Goal: Task Accomplishment & Management: Complete application form

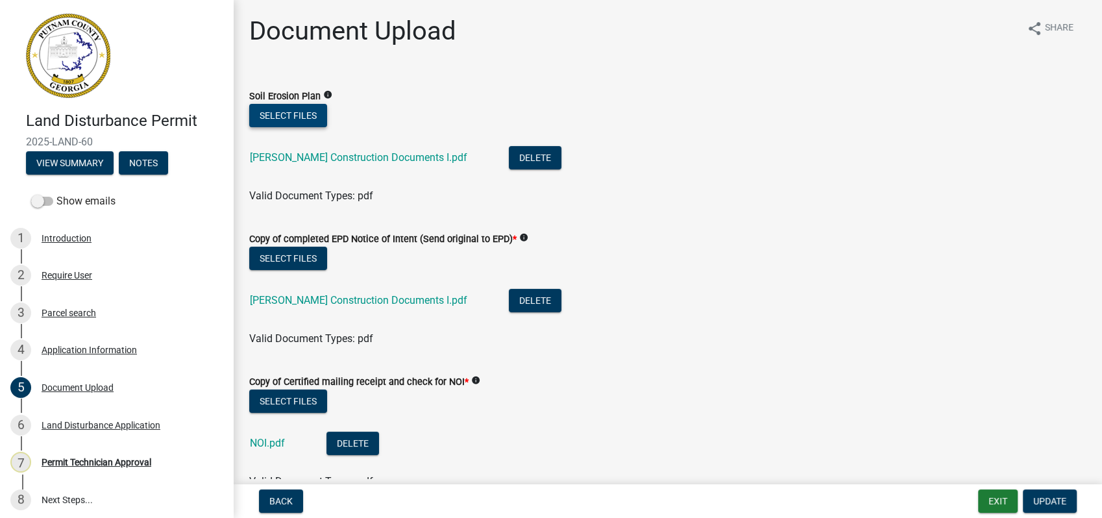
click at [287, 106] on button "Select files" at bounding box center [288, 115] width 78 height 23
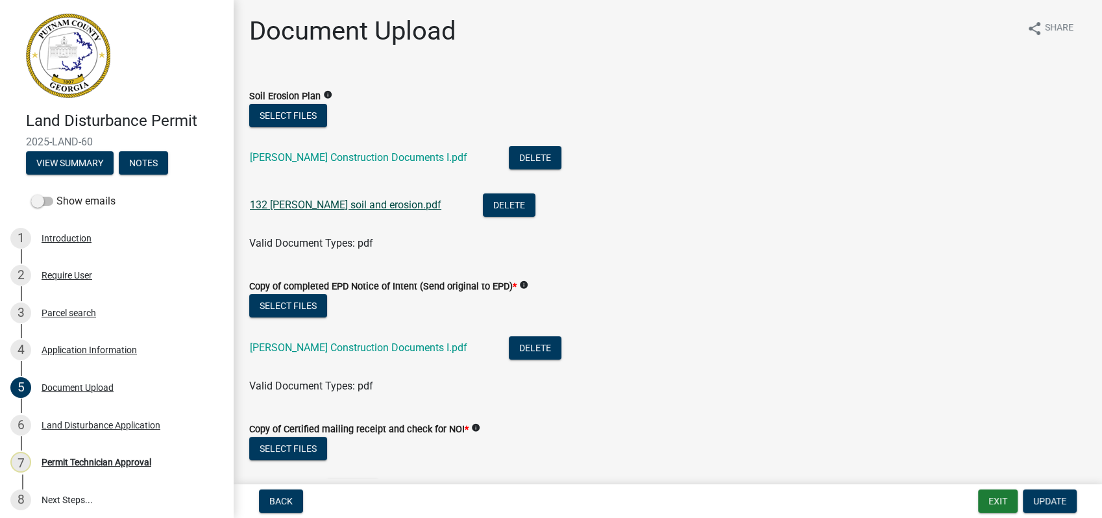
click at [323, 199] on link "132 camak pl soil and erosion.pdf" at bounding box center [345, 205] width 191 height 12
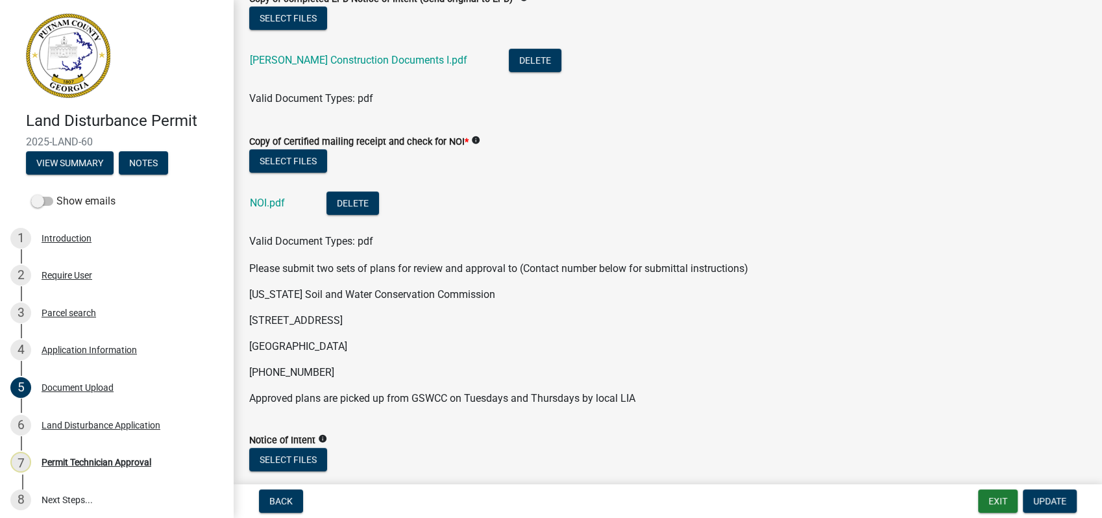
scroll to position [210, 0]
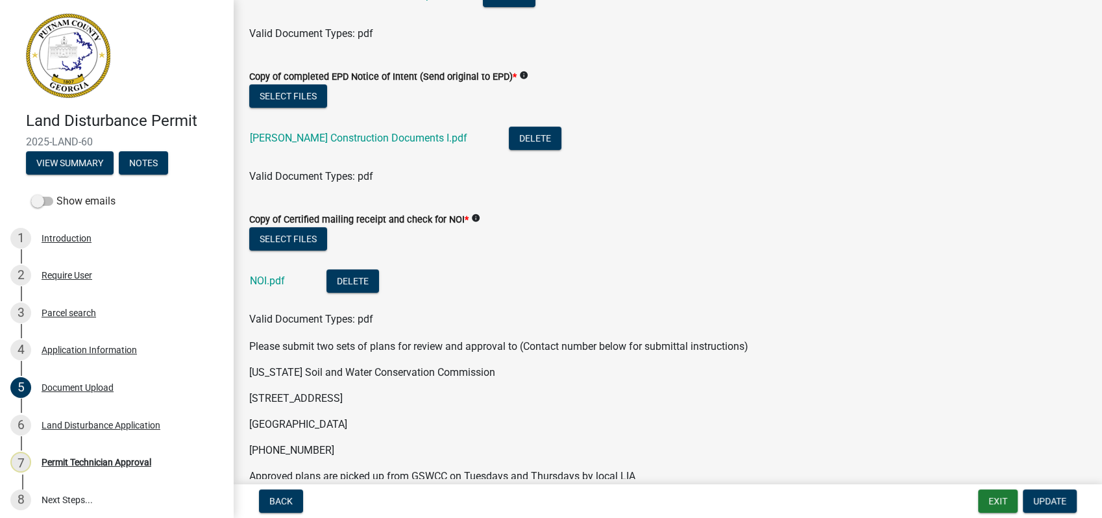
click at [271, 271] on div "NOI.pdf" at bounding box center [278, 282] width 56 height 27
click at [278, 279] on link "NOI.pdf" at bounding box center [267, 280] width 35 height 12
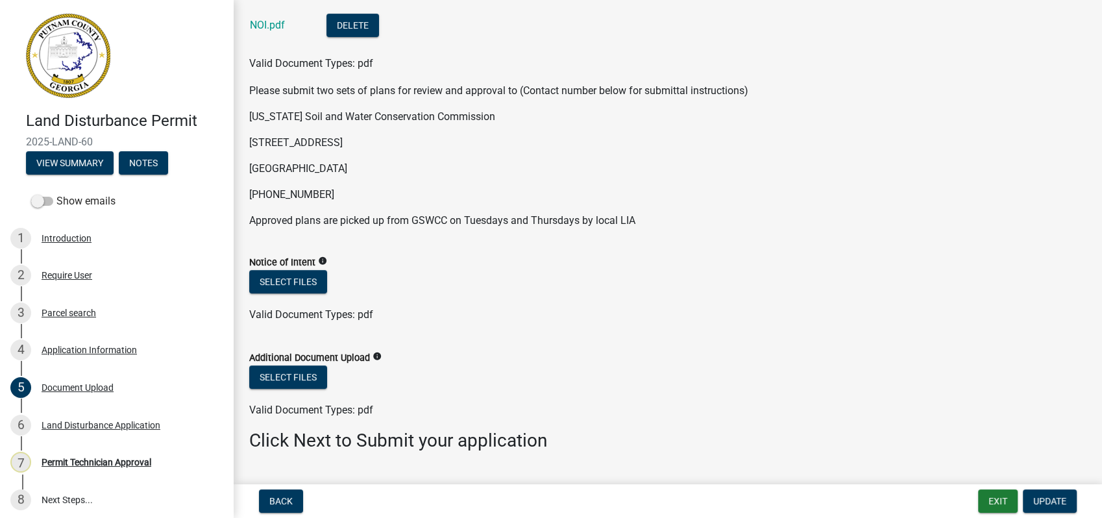
scroll to position [498, 0]
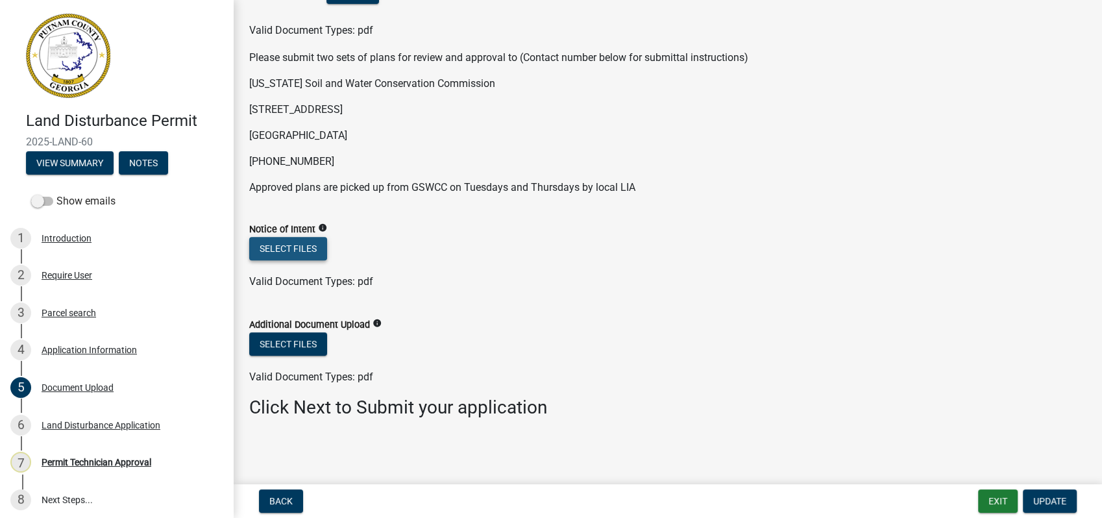
click at [260, 244] on button "Select files" at bounding box center [288, 248] width 78 height 23
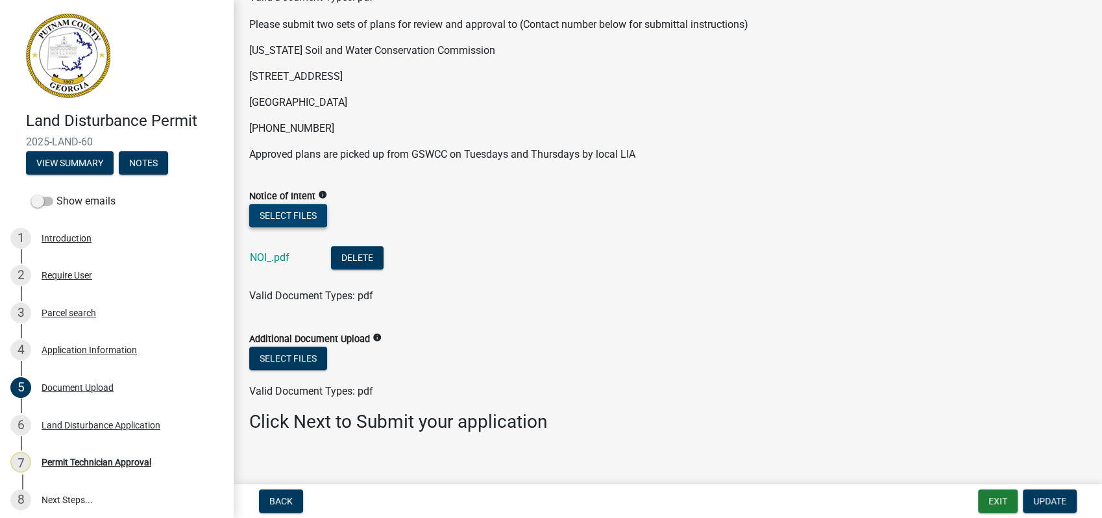
scroll to position [545, 0]
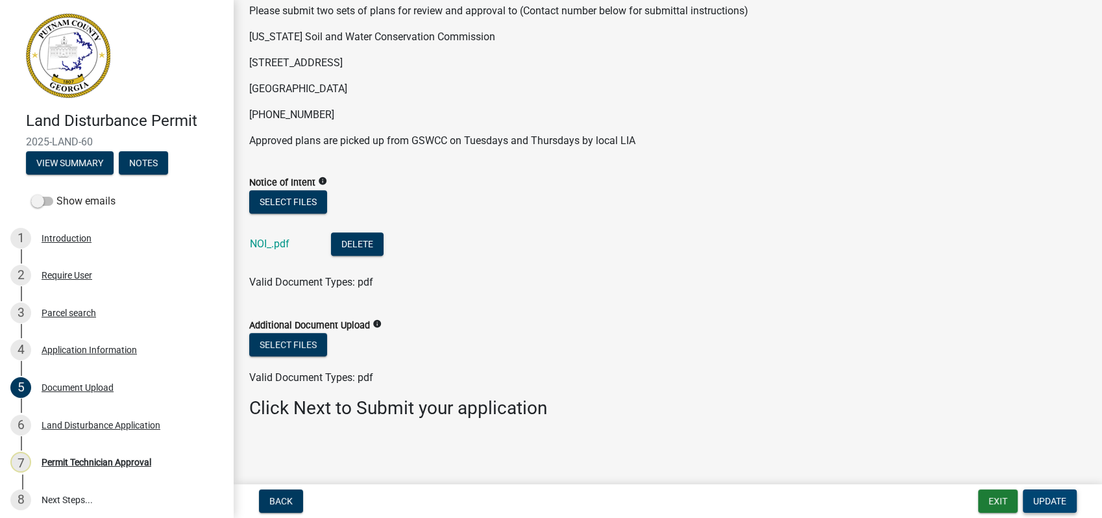
click at [1043, 503] on span "Update" at bounding box center [1049, 501] width 33 height 10
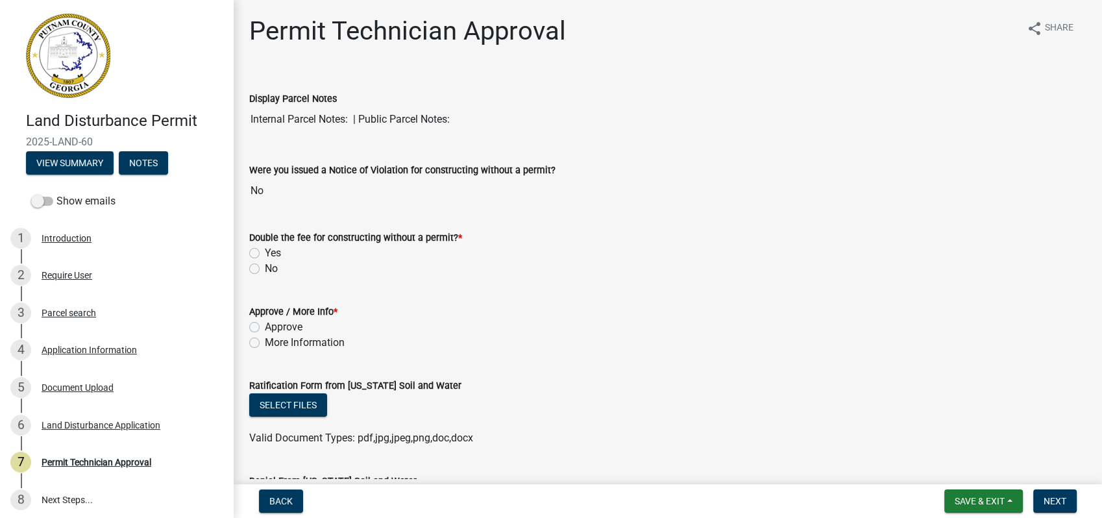
scroll to position [216, 0]
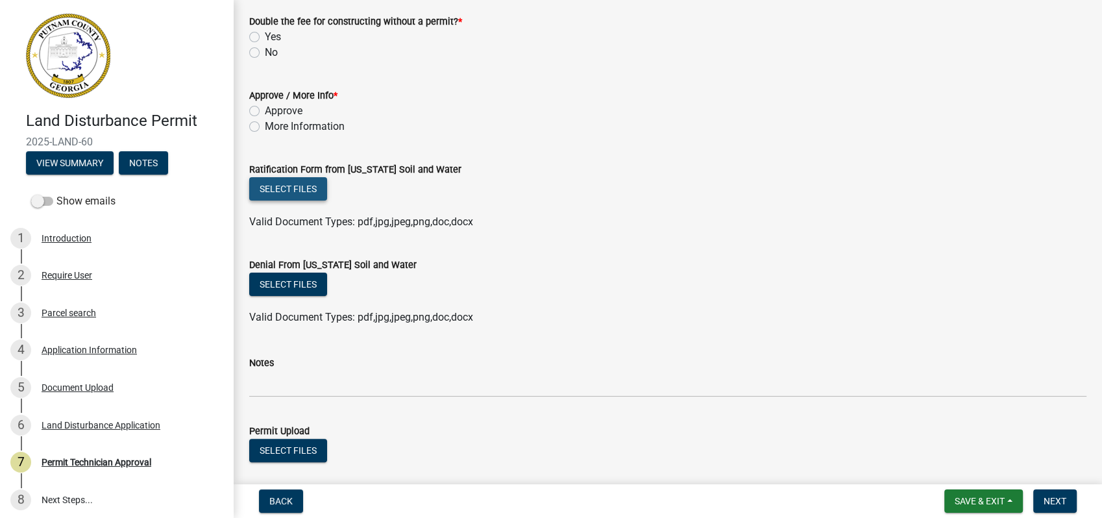
click at [280, 178] on button "Select files" at bounding box center [288, 188] width 78 height 23
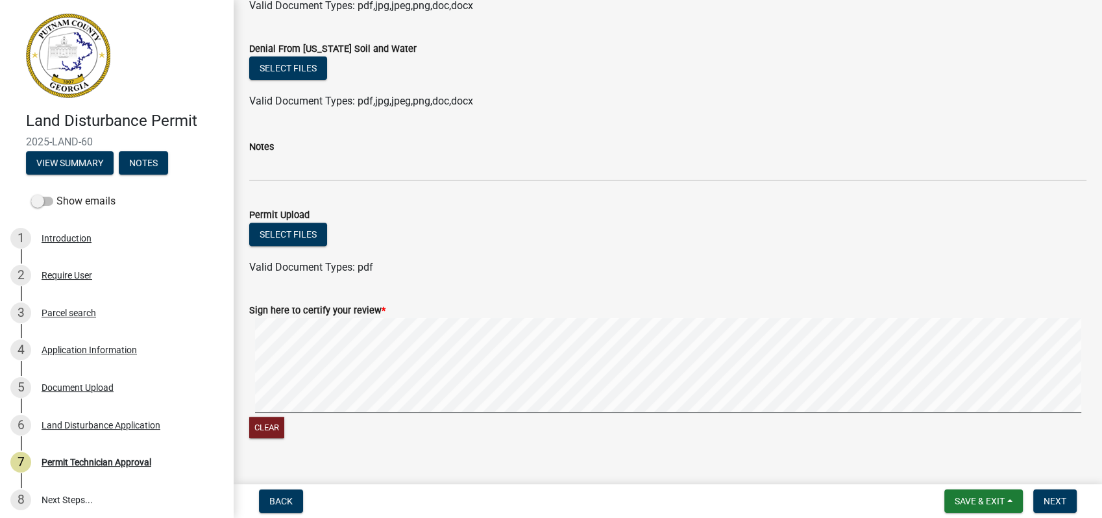
scroll to position [144, 0]
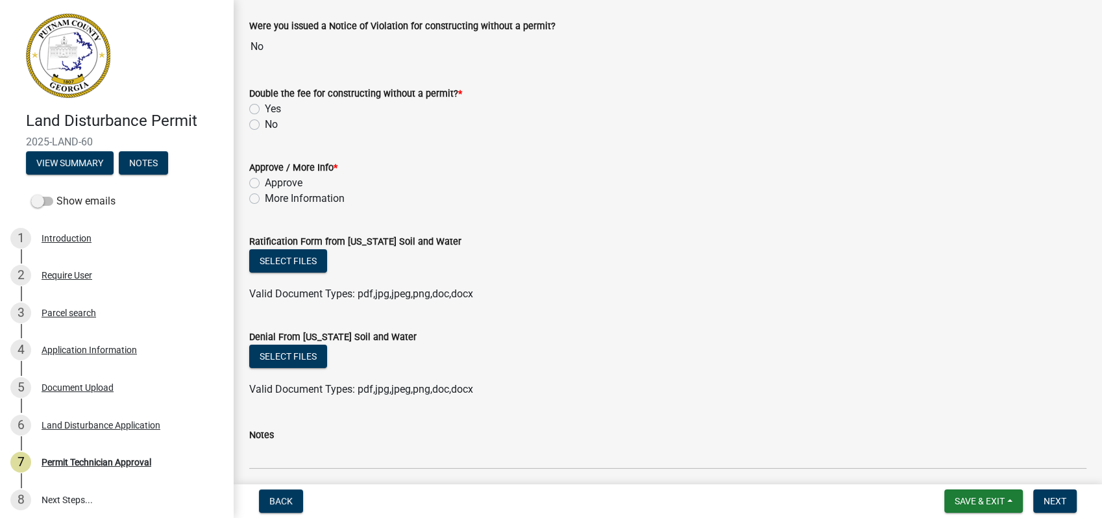
click at [265, 179] on label "Approve" at bounding box center [284, 183] width 38 height 16
click at [265, 179] on input "Approve" at bounding box center [269, 179] width 8 height 8
radio input "true"
click at [265, 125] on label "No" at bounding box center [271, 125] width 13 height 16
click at [265, 125] on input "No" at bounding box center [269, 121] width 8 height 8
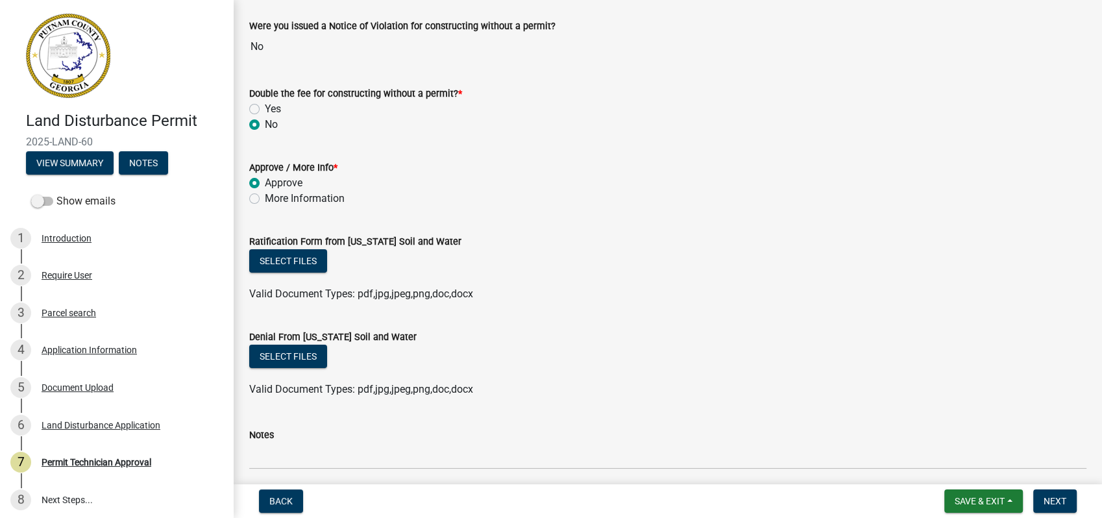
radio input "true"
click at [272, 257] on button "Select files" at bounding box center [288, 260] width 78 height 23
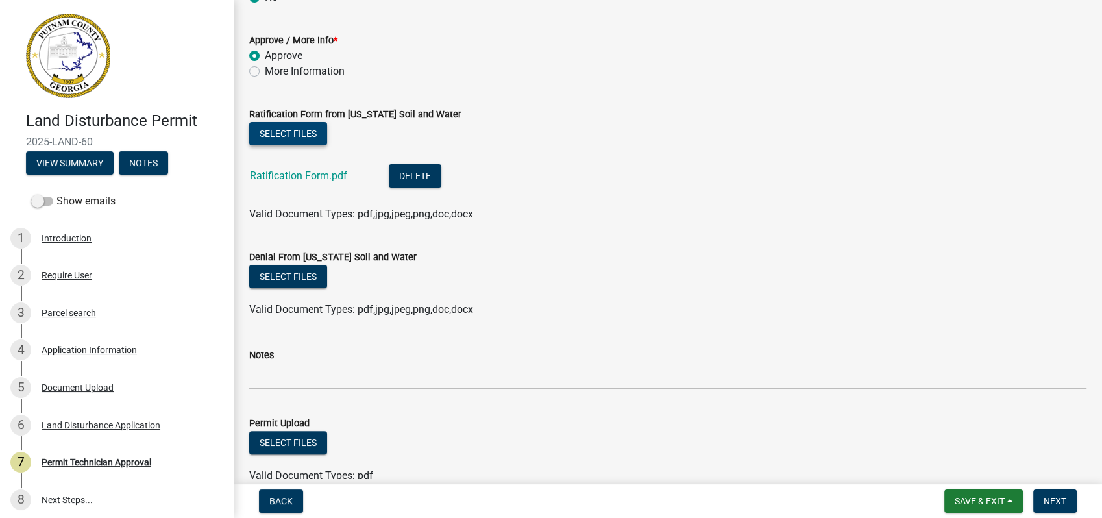
scroll to position [432, 0]
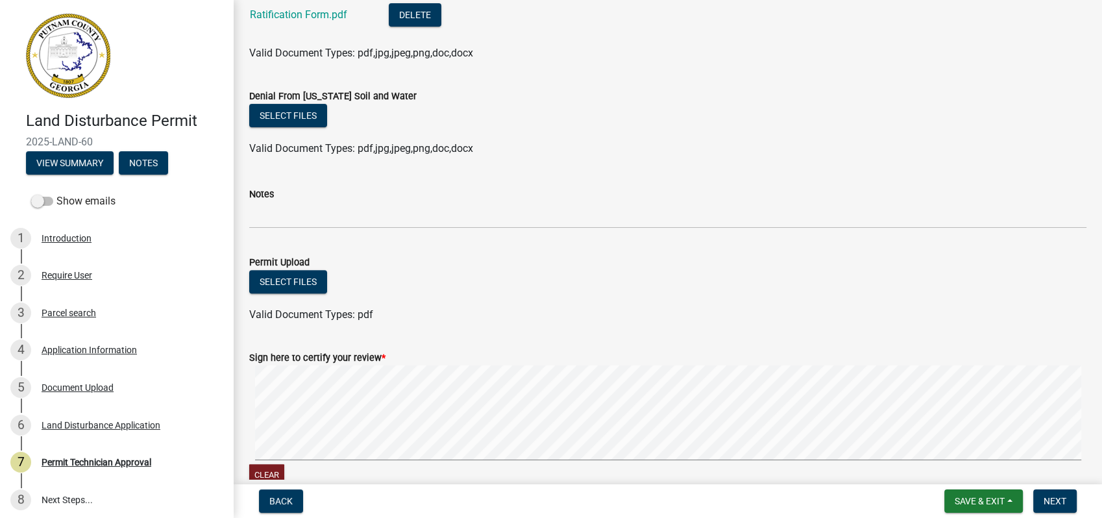
click at [640, 441] on form "Sign here to certify your review * Clear" at bounding box center [667, 411] width 837 height 154
click at [1042, 498] on button "Next" at bounding box center [1054, 500] width 43 height 23
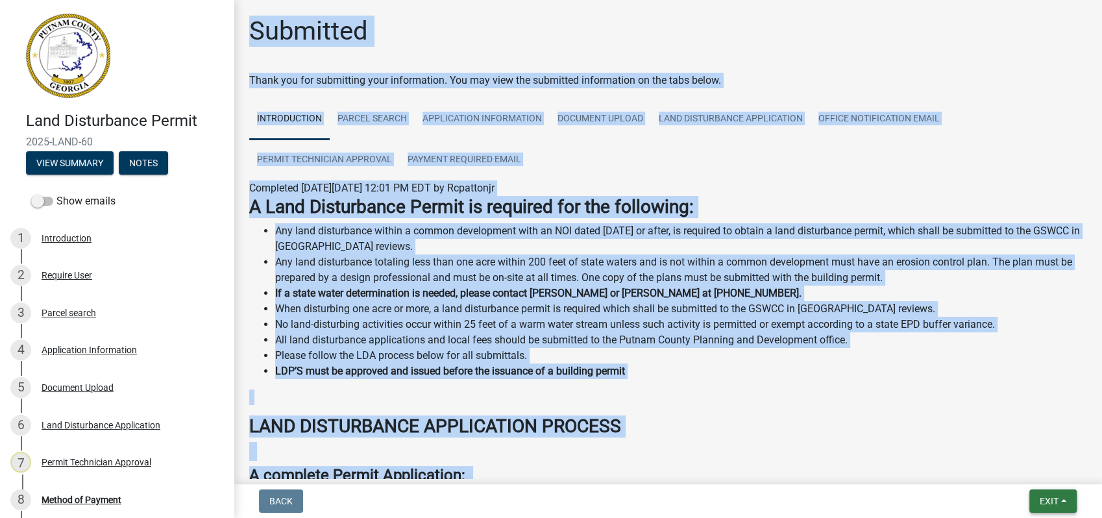
click at [1045, 498] on span "Exit" at bounding box center [1048, 501] width 19 height 10
click at [1024, 478] on button "Save & Exit" at bounding box center [1025, 467] width 104 height 31
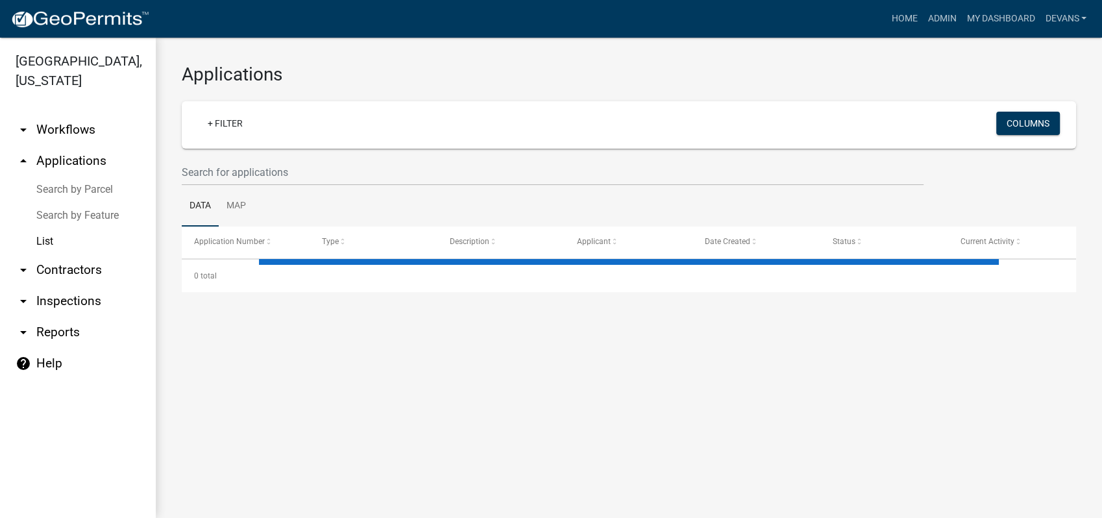
select select "1: 25"
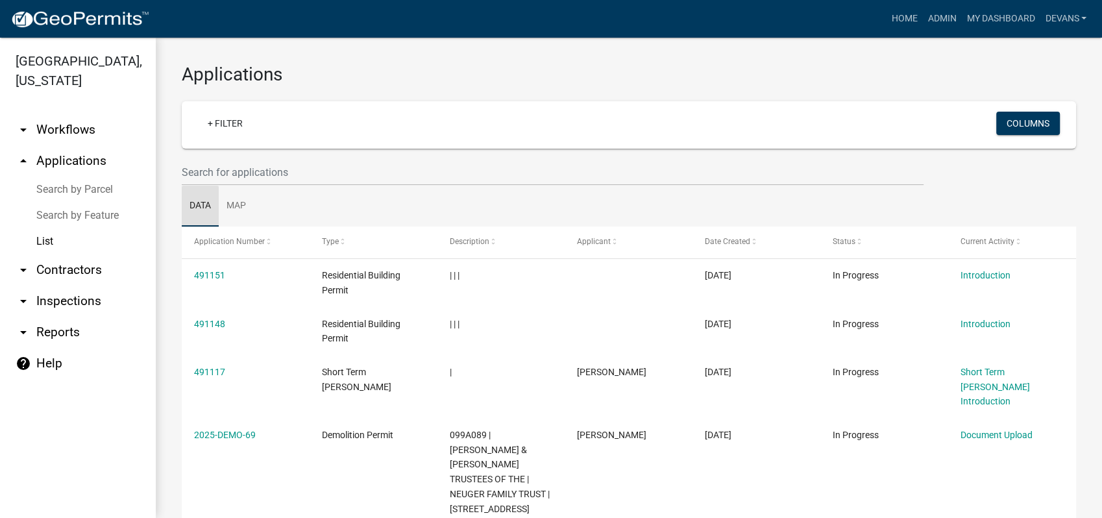
click at [193, 192] on link "Data" at bounding box center [200, 207] width 37 height 42
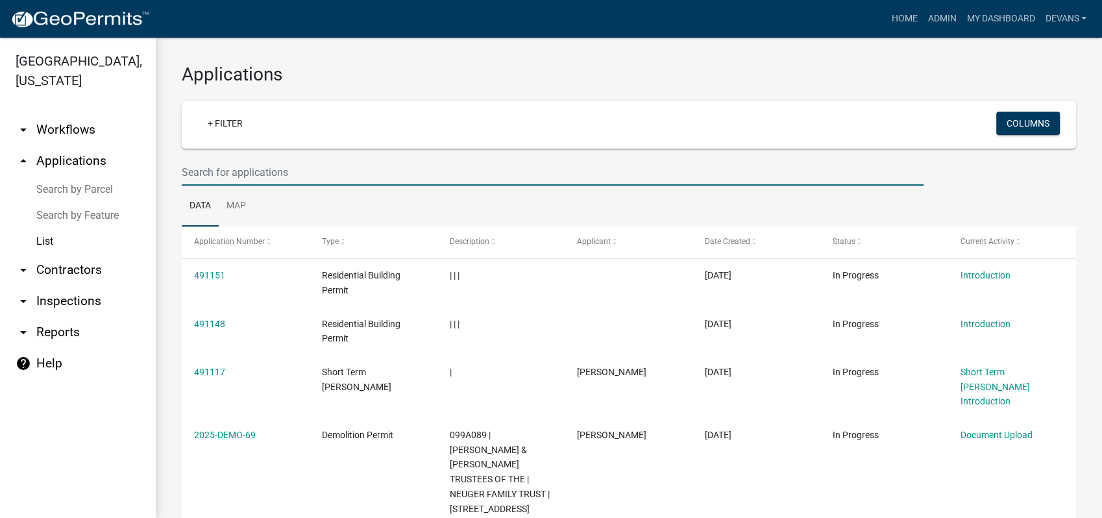
click at [199, 176] on input "text" at bounding box center [553, 172] width 742 height 27
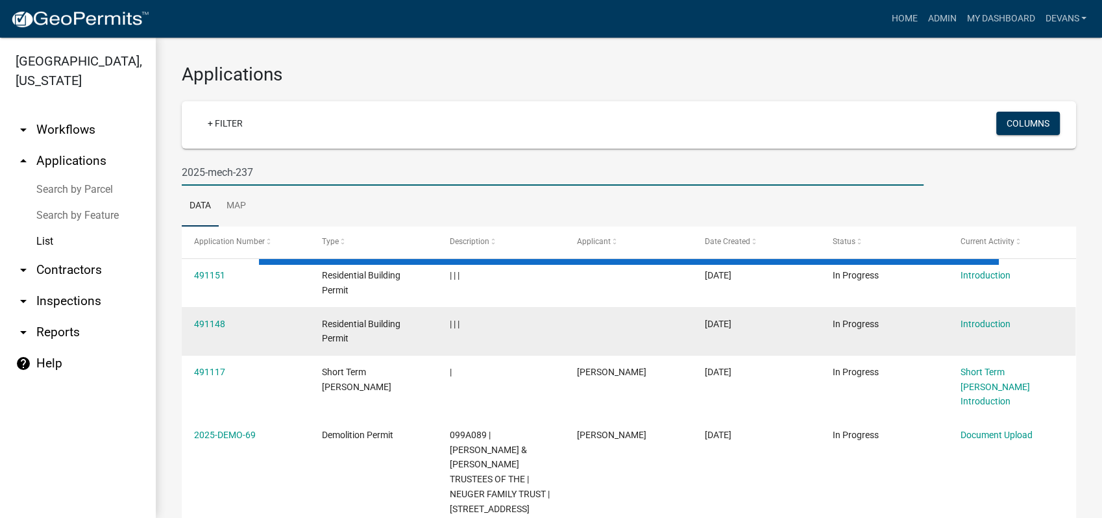
type input "2025-mech-237"
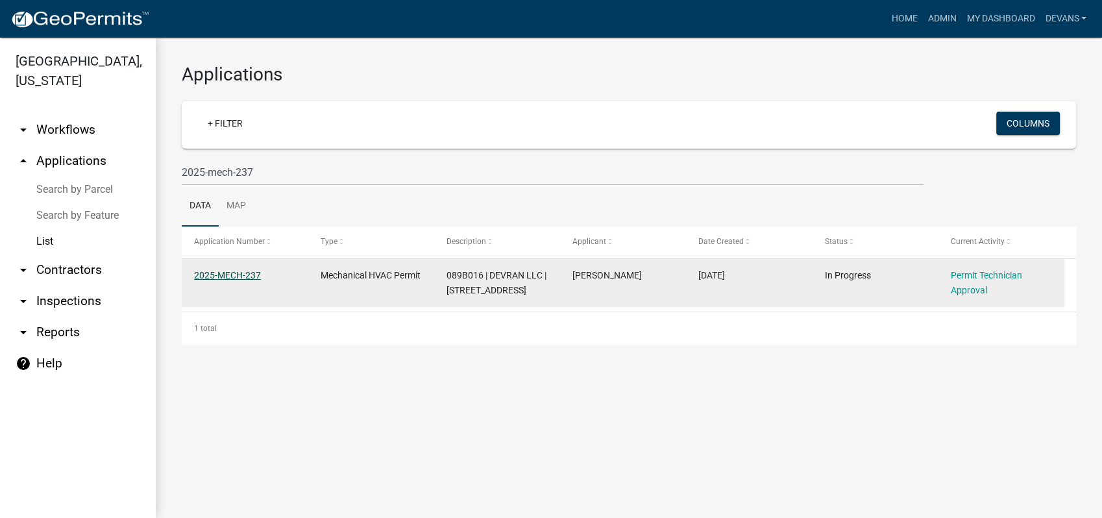
click at [226, 280] on link "2025-MECH-237" at bounding box center [227, 275] width 67 height 10
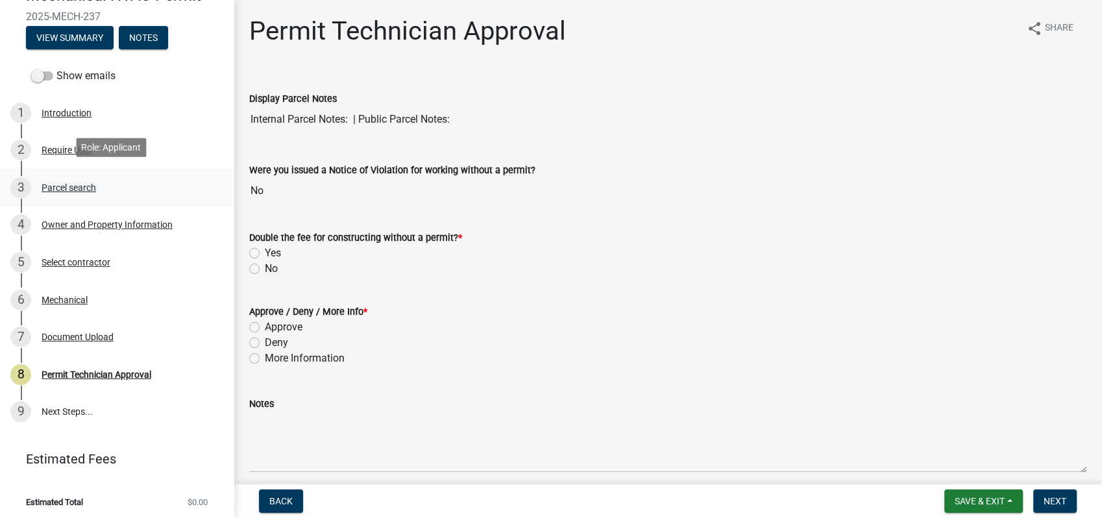
scroll to position [129, 0]
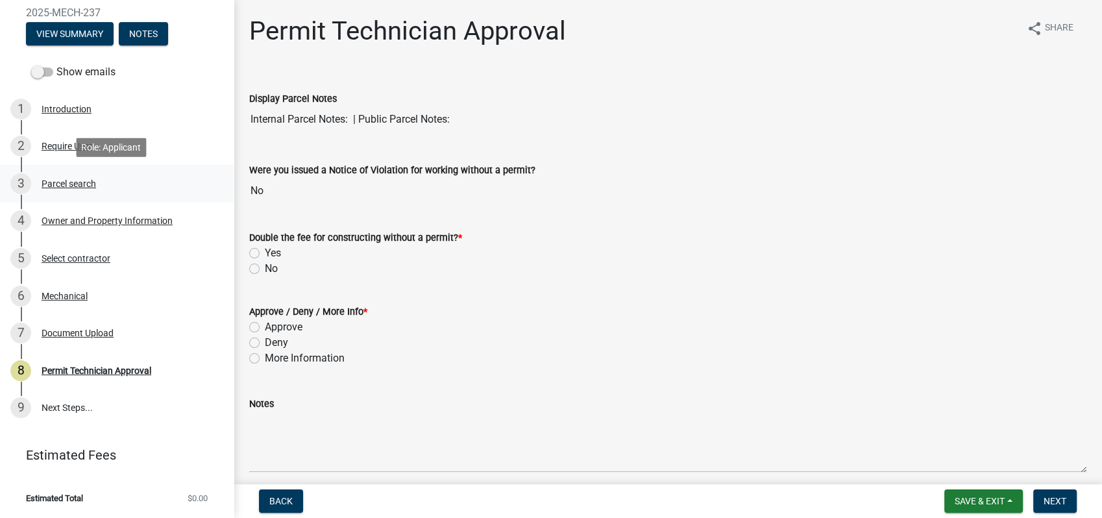
click at [79, 186] on div "Parcel search" at bounding box center [69, 183] width 54 height 9
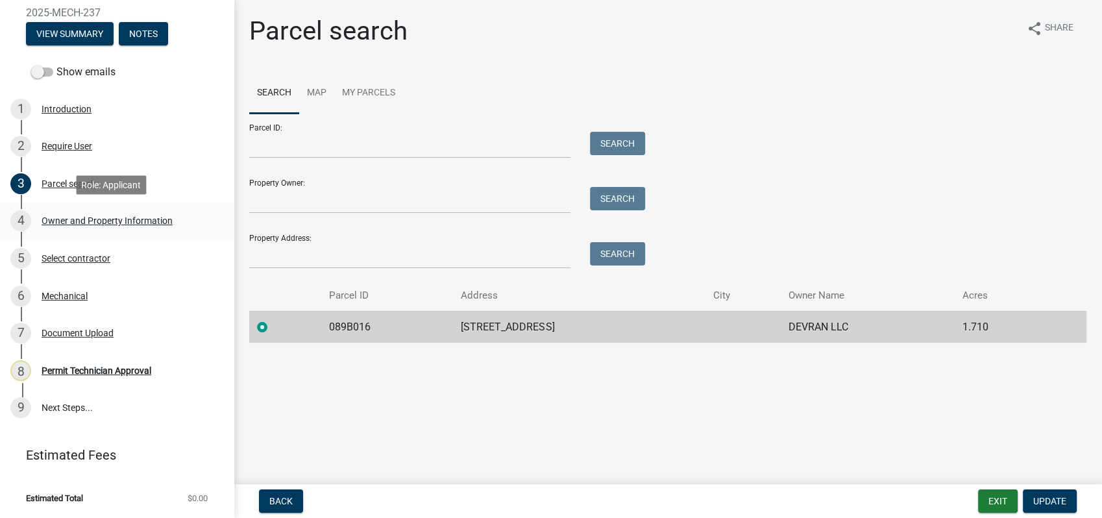
click at [107, 210] on div "4 Owner and Property Information" at bounding box center [111, 220] width 202 height 21
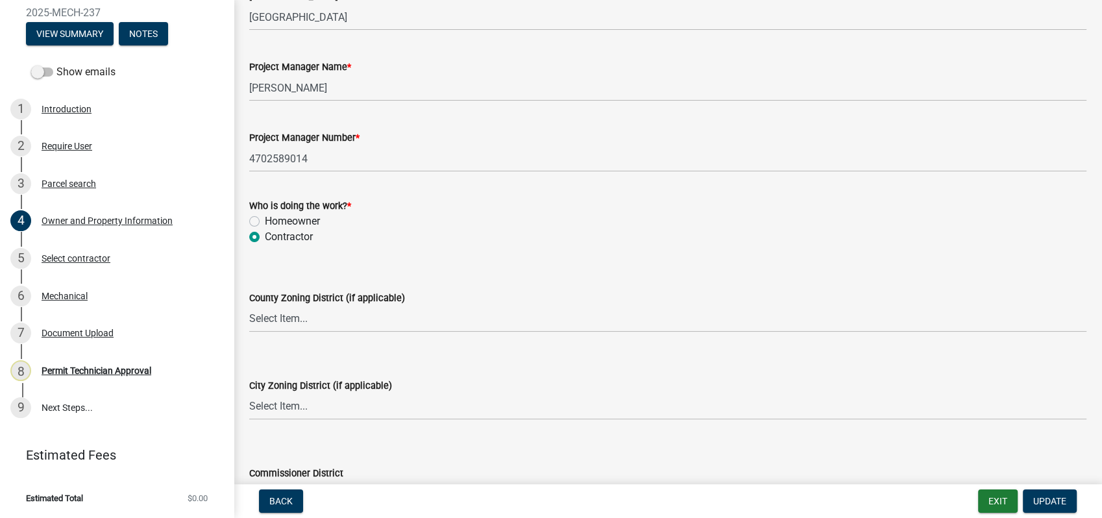
scroll to position [2162, 0]
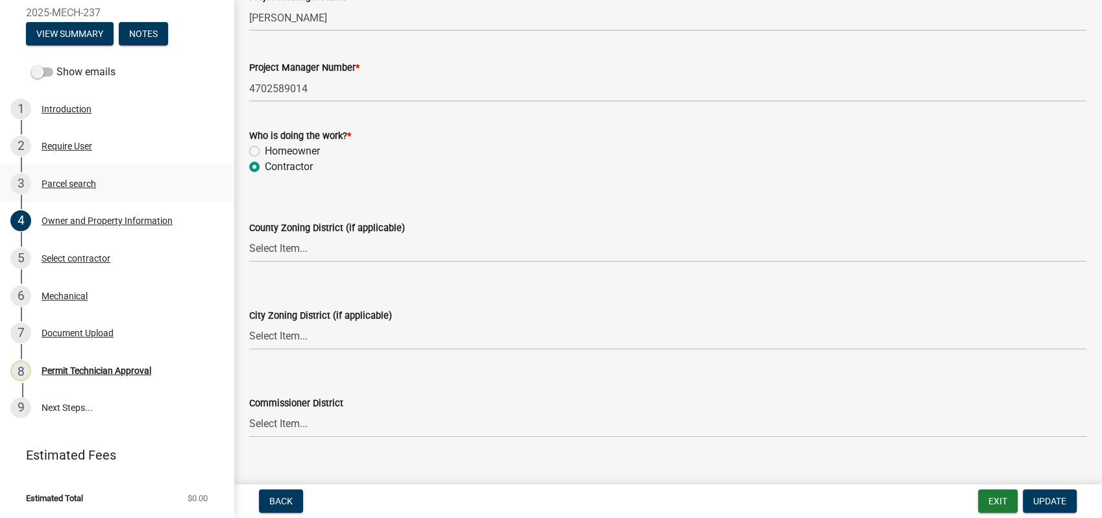
click at [61, 182] on div "Parcel search" at bounding box center [69, 183] width 54 height 9
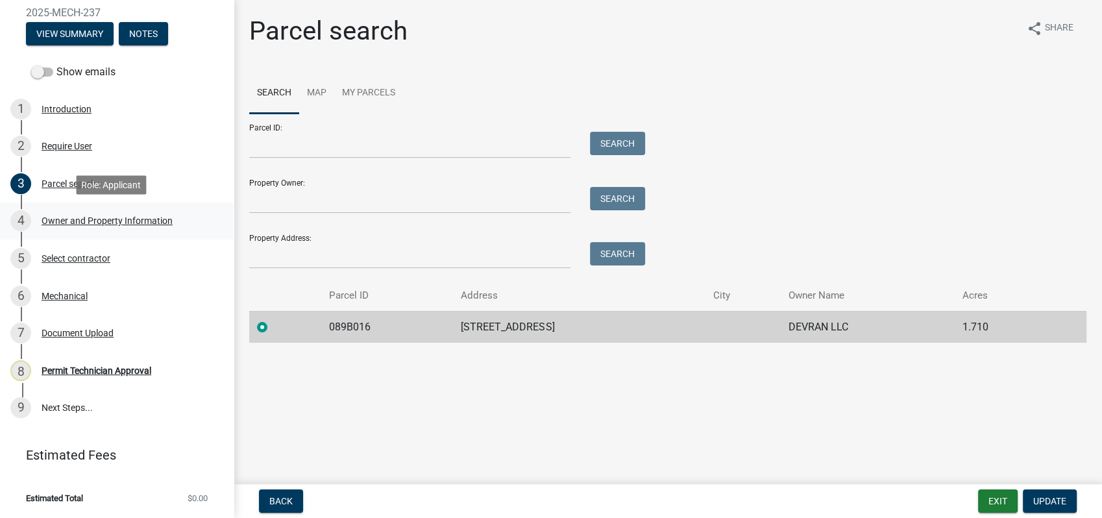
click at [75, 220] on div "Owner and Property Information" at bounding box center [107, 220] width 131 height 9
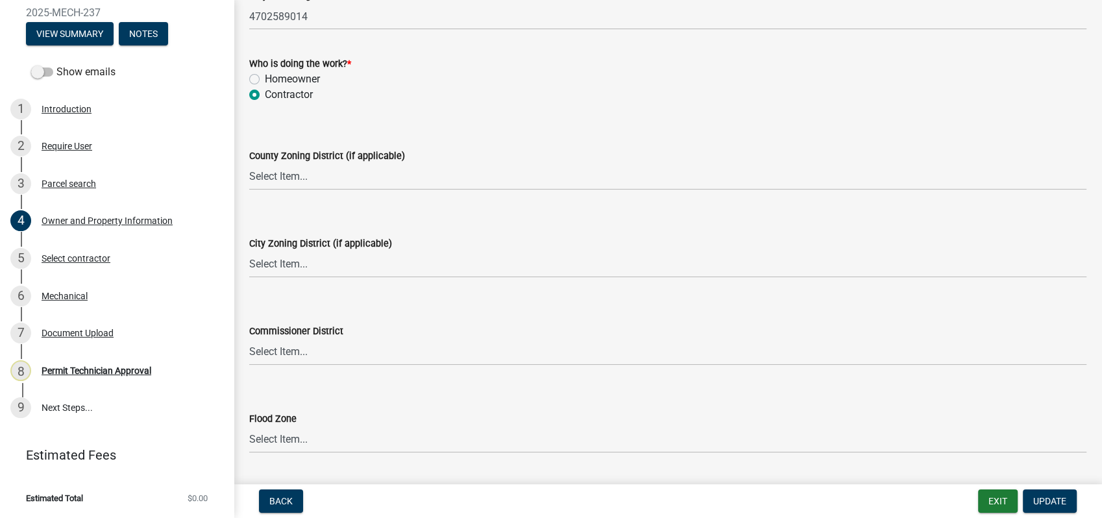
scroll to position [2270, 0]
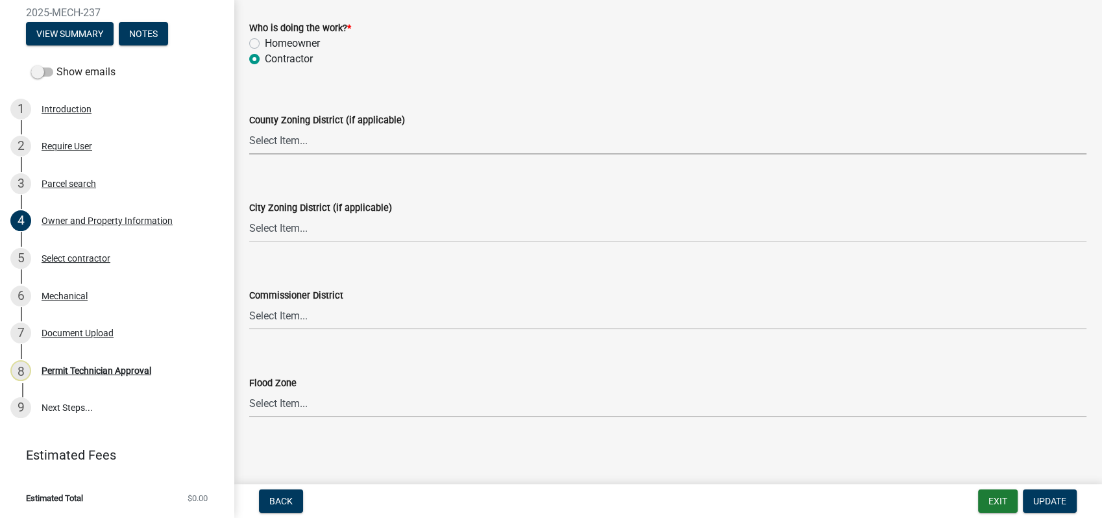
click at [266, 141] on select "Select Item... AG-1 R-1R R-1 R-2 MHP RM-1 RM-3 C-1 C-2 I-M PUD N/A" at bounding box center [667, 141] width 837 height 27
click at [249, 128] on select "Select Item... AG-1 R-1R R-1 R-2 MHP RM-1 RM-3 C-1 C-2 I-M PUD N/A" at bounding box center [667, 141] width 837 height 27
click at [272, 139] on select "Select Item... AG-1 R-1R R-1 R-2 MHP RM-1 RM-3 C-1 C-2 I-M PUD N/A" at bounding box center [667, 141] width 837 height 27
click at [249, 128] on select "Select Item... AG-1 R-1R R-1 R-2 MHP RM-1 RM-3 C-1 C-2 I-M PUD N/A" at bounding box center [667, 141] width 837 height 27
select select "78a0cf10-583c-416f-b876-f8d04396e91b"
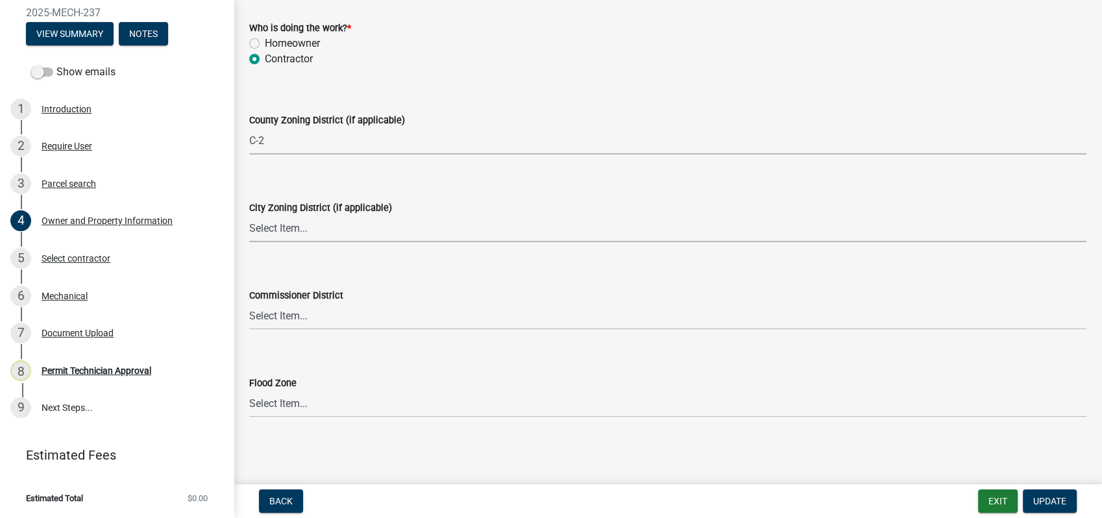
click at [295, 223] on select "Select Item... A-1 A-2 R-1 R-2 R-3 R-4 MHP C-1 C-2 I-1 I-2 DB FH H-P N/A" at bounding box center [667, 228] width 837 height 27
click at [249, 215] on select "Select Item... A-1 A-2 R-1 R-2 R-3 R-4 MHP C-1 C-2 I-1 I-2 DB FH H-P N/A" at bounding box center [667, 228] width 837 height 27
select select "83394b22-4a11-496c-8e5c-75ade2e72faf"
click at [292, 319] on select "Select Item... District 1 District 2 District 3 District 4" at bounding box center [667, 316] width 837 height 27
click at [249, 303] on select "Select Item... District 1 District 2 District 3 District 4" at bounding box center [667, 316] width 837 height 27
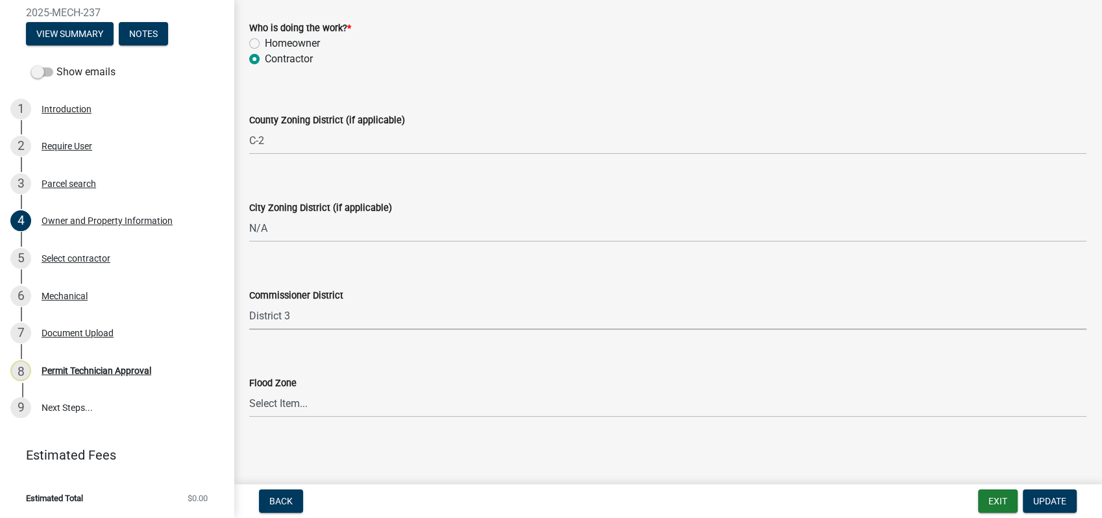
select select "469c5908-2854-42d5-89ed-bee7fc26529e"
click at [1037, 503] on span "Update" at bounding box center [1049, 501] width 33 height 10
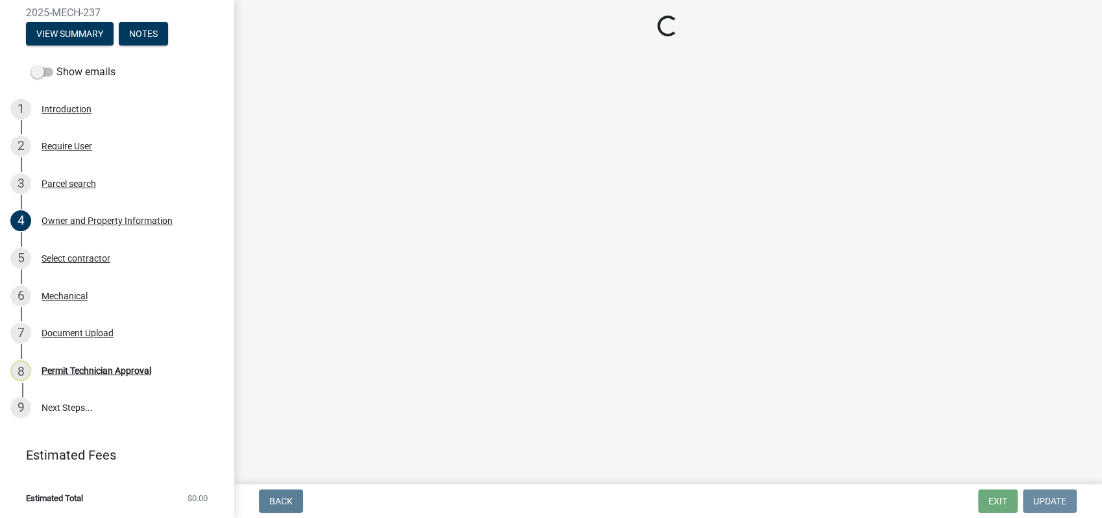
scroll to position [0, 0]
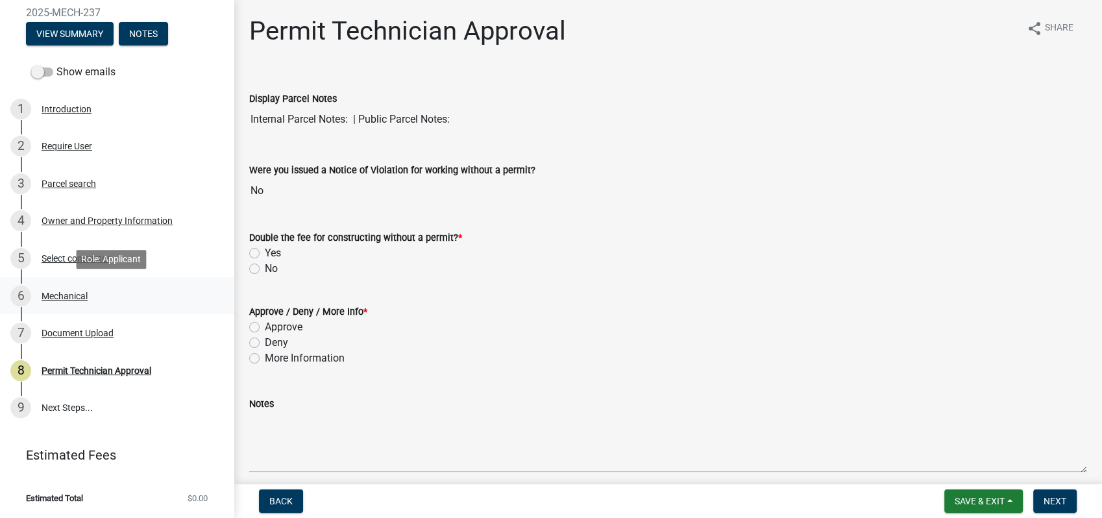
click at [51, 298] on div "Mechanical" at bounding box center [65, 295] width 46 height 9
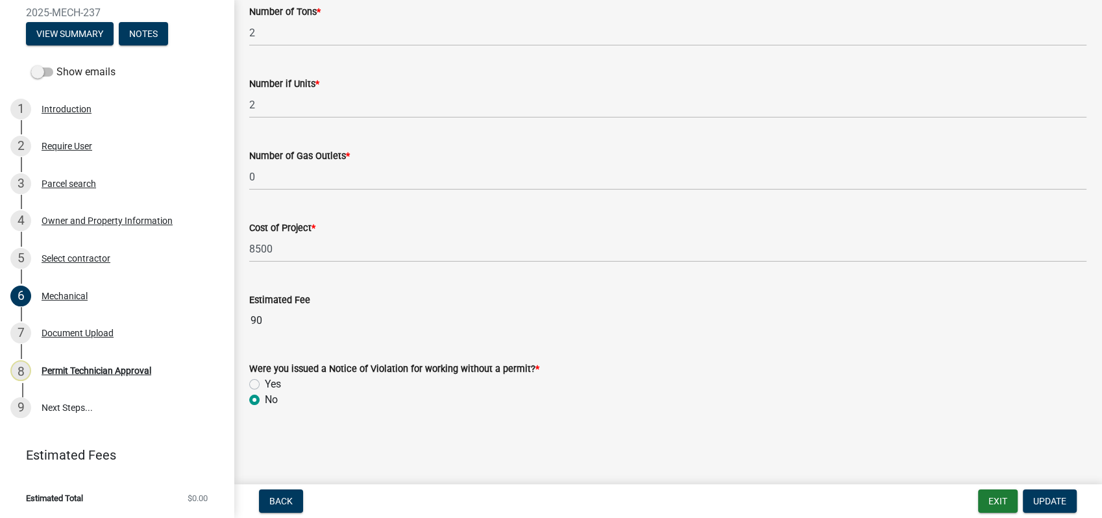
scroll to position [877, 0]
click at [95, 334] on div "Document Upload" at bounding box center [78, 332] width 72 height 9
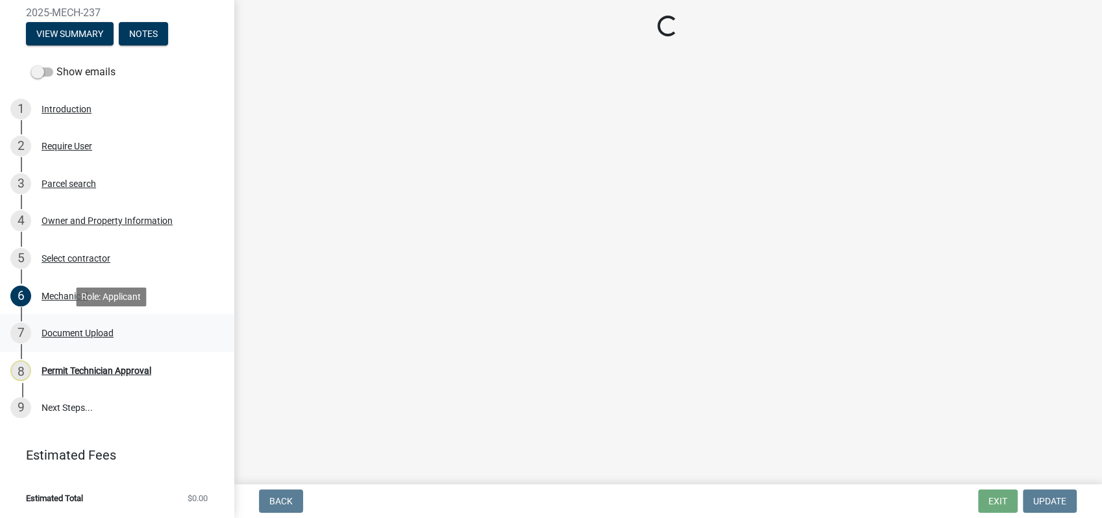
scroll to position [0, 0]
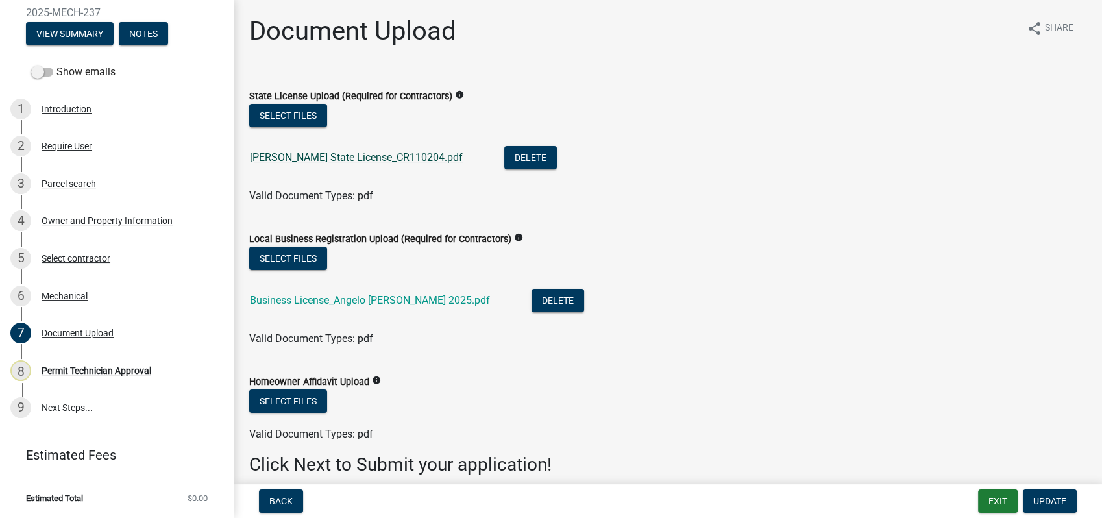
click at [313, 157] on link "Angelo State License_CR110204.pdf" at bounding box center [356, 157] width 213 height 12
click at [324, 301] on link "Business License_Angelo Gary 2025.pdf" at bounding box center [370, 300] width 240 height 12
click at [328, 155] on link "Angelo State License_CR110204.pdf" at bounding box center [356, 157] width 213 height 12
click at [324, 297] on link "Business License_Angelo Gary 2025.pdf" at bounding box center [370, 300] width 240 height 12
click at [88, 220] on div "Owner and Property Information" at bounding box center [107, 220] width 131 height 9
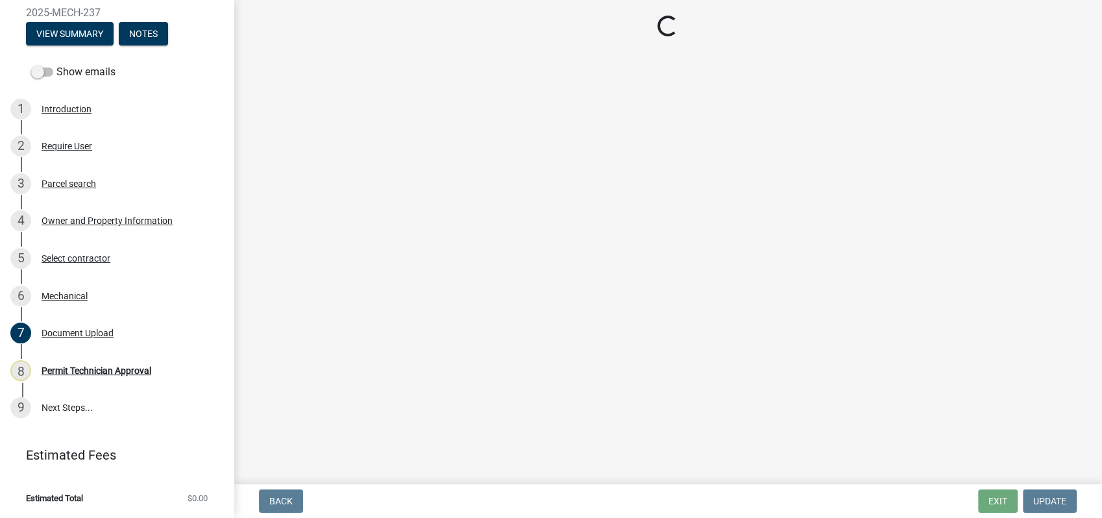
select select "78a0cf10-583c-416f-b876-f8d04396e91b"
select select "83394b22-4a11-496c-8e5c-75ade2e72faf"
select select "469c5908-2854-42d5-89ed-bee7fc26529e"
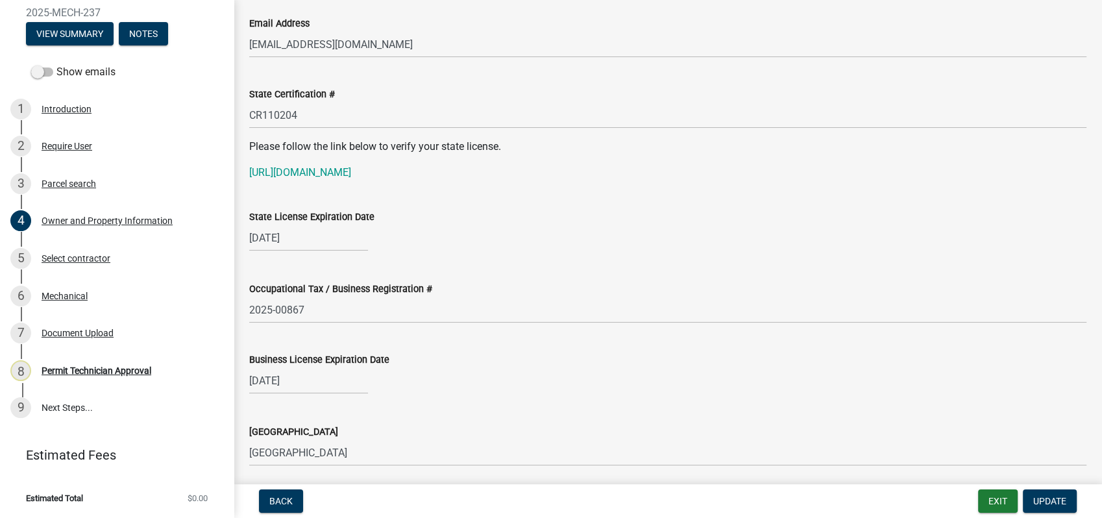
scroll to position [1658, 0]
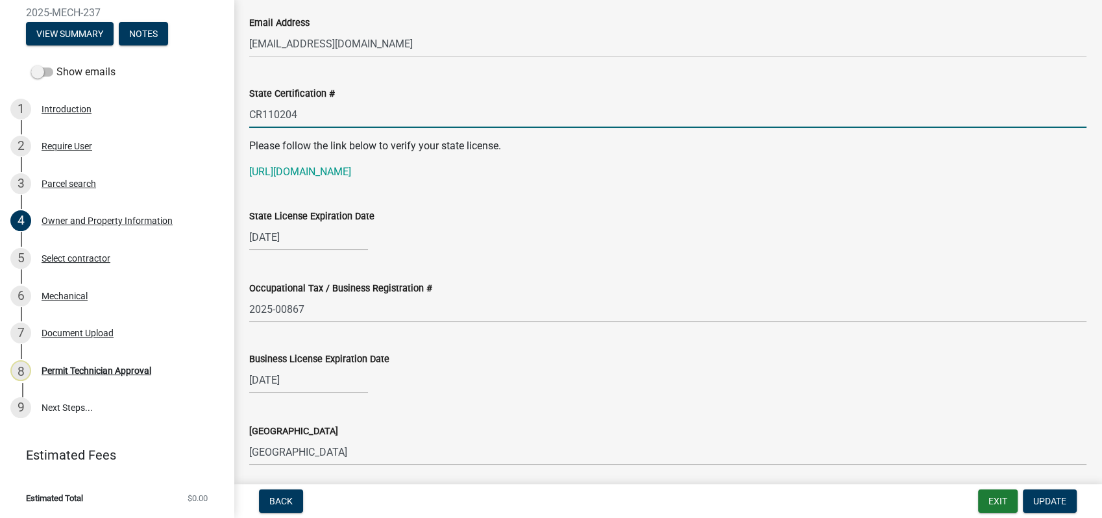
drag, startPoint x: 295, startPoint y: 109, endPoint x: 256, endPoint y: 113, distance: 39.1
click at [256, 113] on input "CR110204" at bounding box center [667, 114] width 837 height 27
click at [324, 119] on input "CR110204" at bounding box center [667, 114] width 837 height 27
drag, startPoint x: 318, startPoint y: 117, endPoint x: 236, endPoint y: 114, distance: 81.8
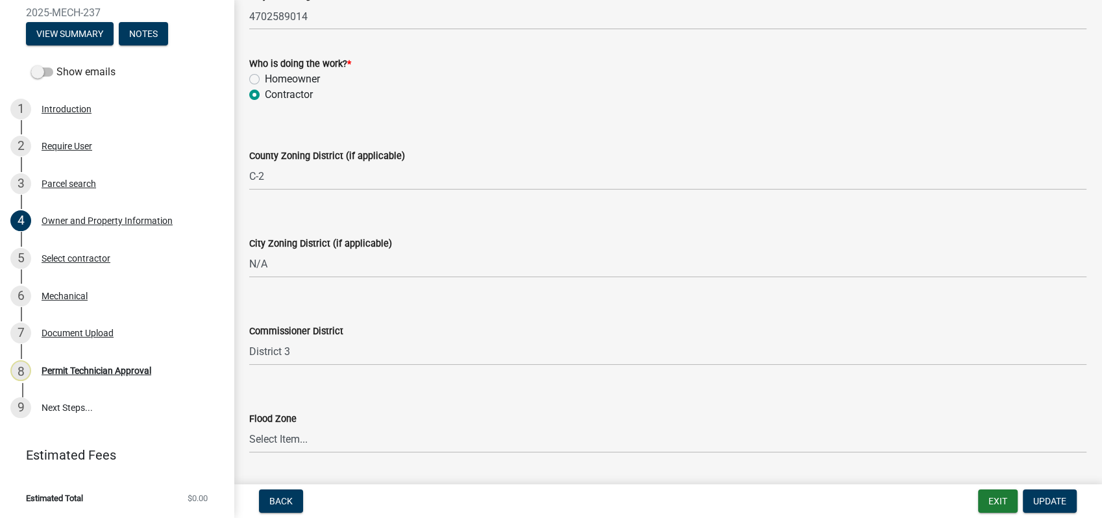
scroll to position [2270, 0]
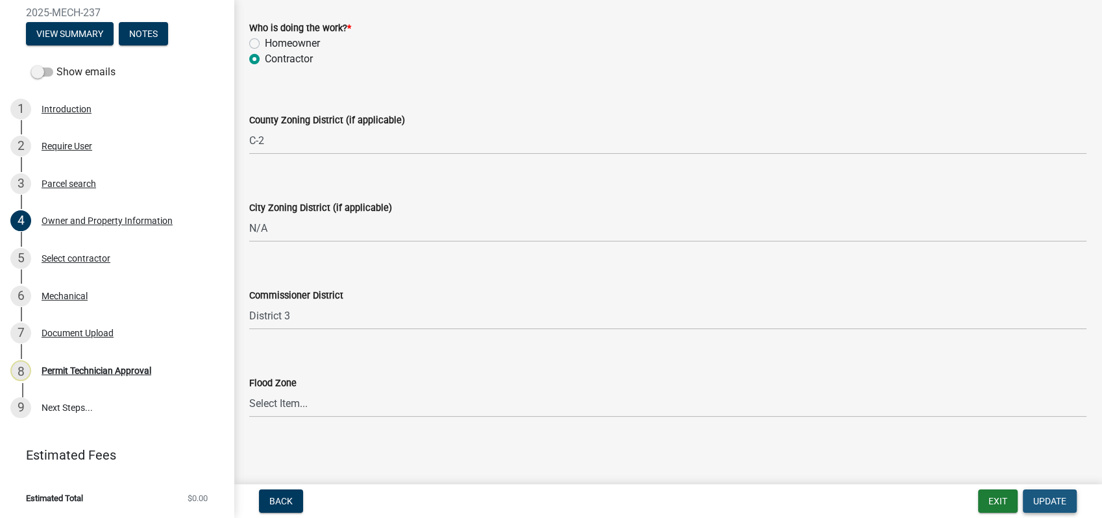
click at [1038, 496] on span "Update" at bounding box center [1049, 501] width 33 height 10
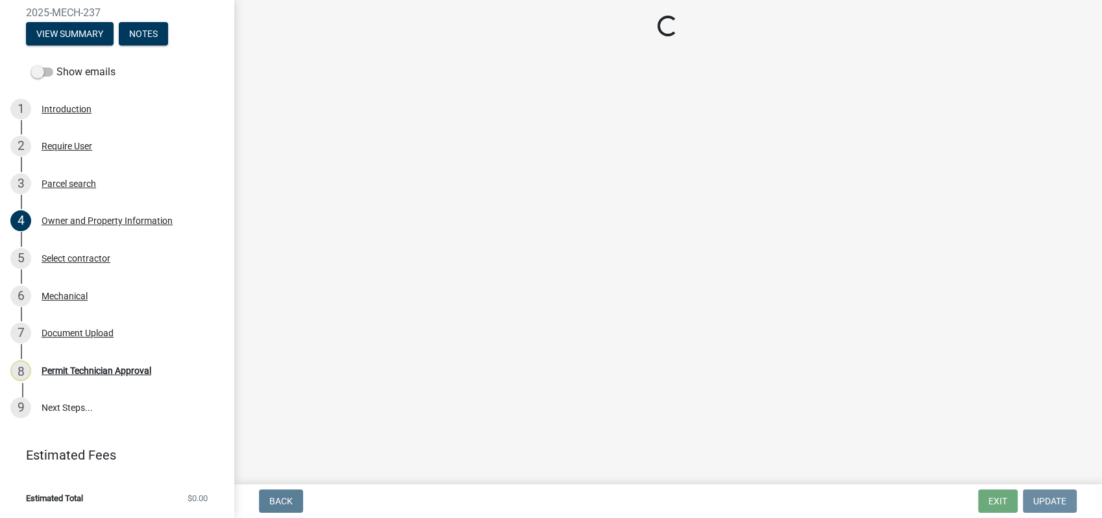
scroll to position [0, 0]
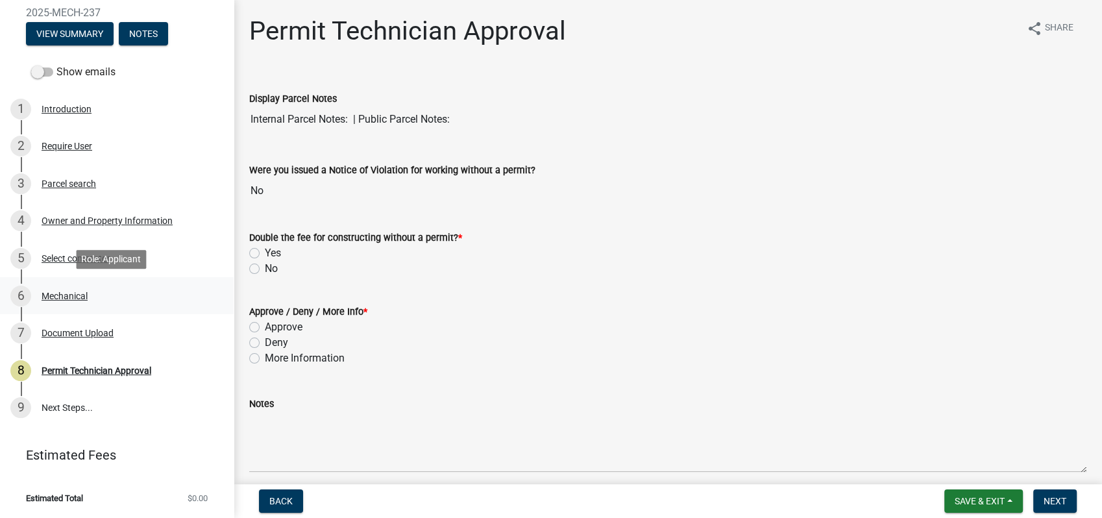
click at [63, 294] on div "Mechanical" at bounding box center [65, 295] width 46 height 9
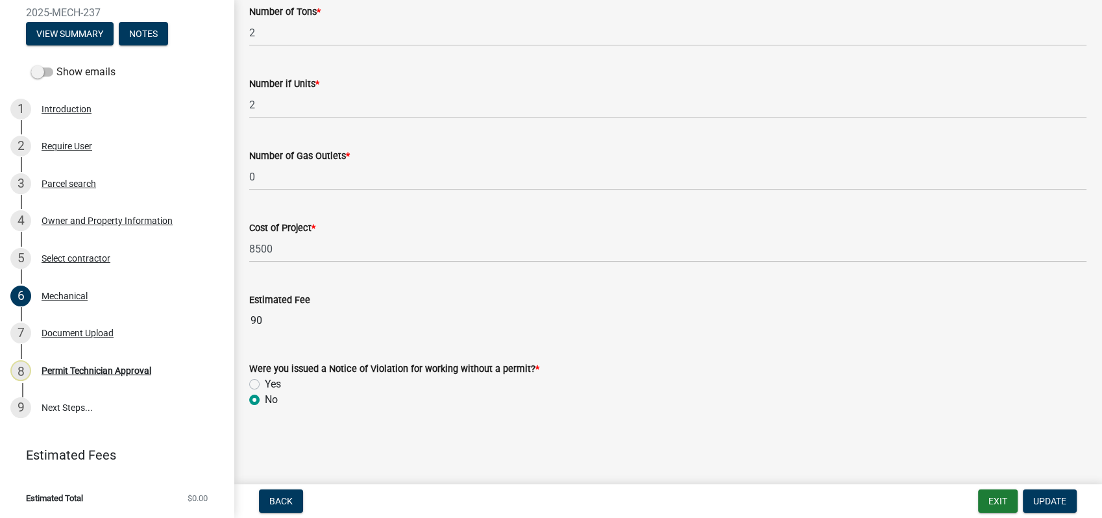
scroll to position [877, 0]
click at [1039, 501] on span "Update" at bounding box center [1049, 501] width 33 height 10
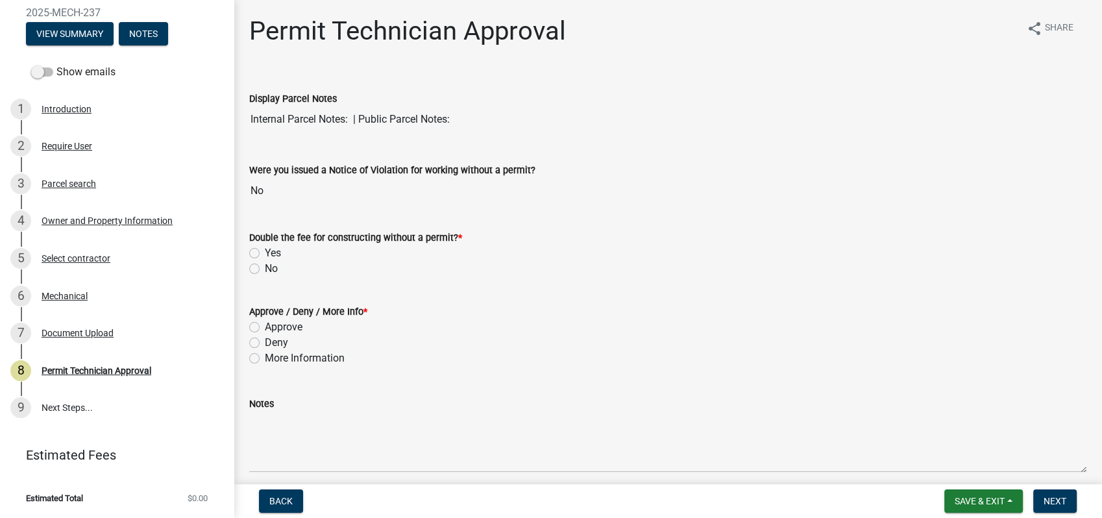
click at [265, 271] on label "No" at bounding box center [271, 269] width 13 height 16
click at [265, 269] on input "No" at bounding box center [269, 265] width 8 height 8
radio input "true"
click at [265, 322] on label "Approve" at bounding box center [284, 327] width 38 height 16
click at [265, 322] on input "Approve" at bounding box center [269, 323] width 8 height 8
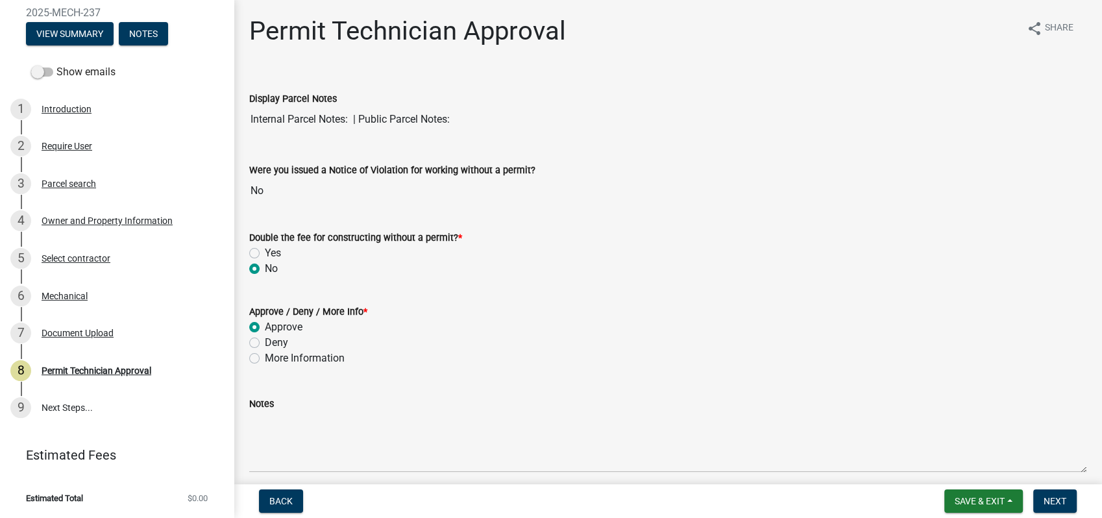
radio input "true"
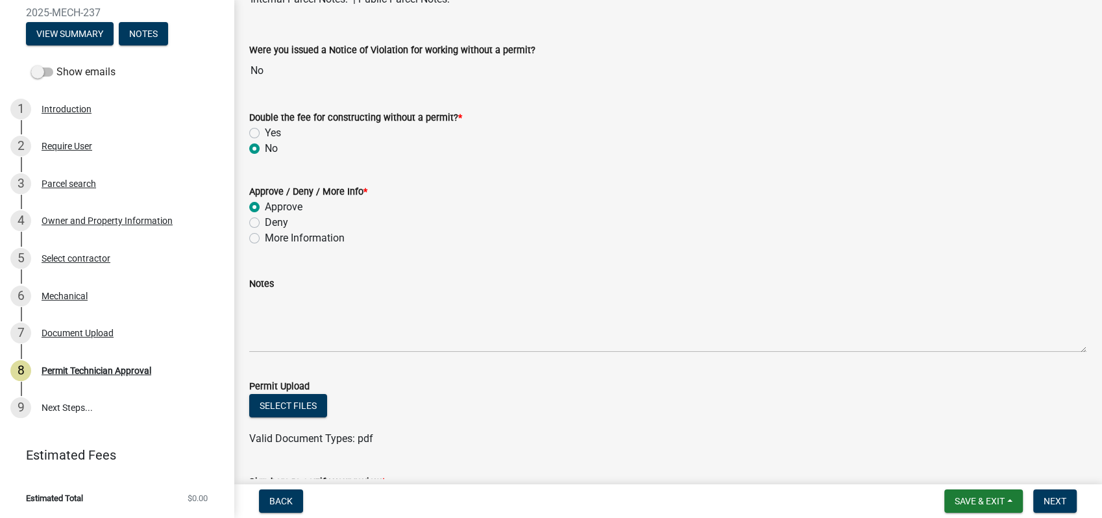
scroll to position [315, 0]
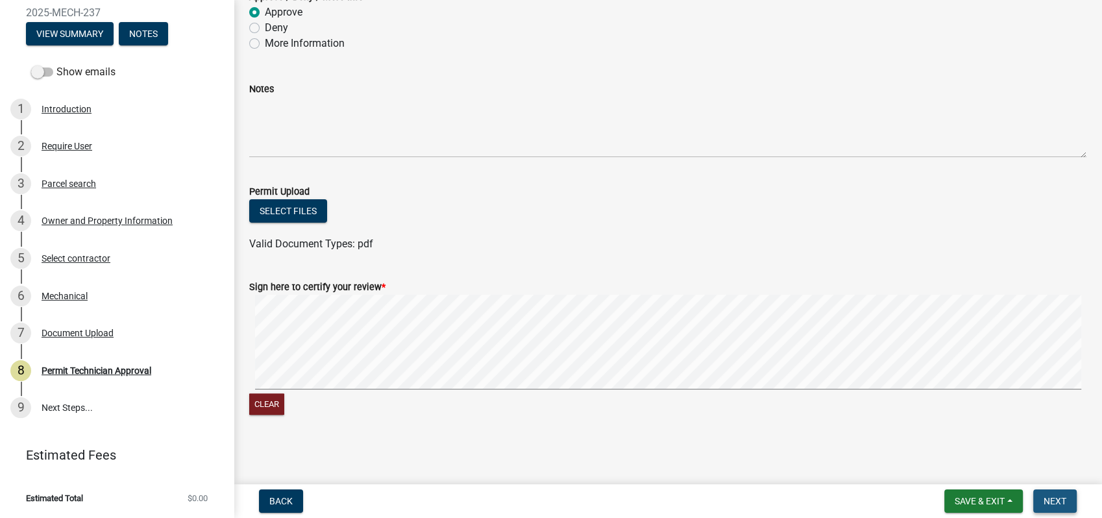
click at [1052, 501] on span "Next" at bounding box center [1054, 501] width 23 height 10
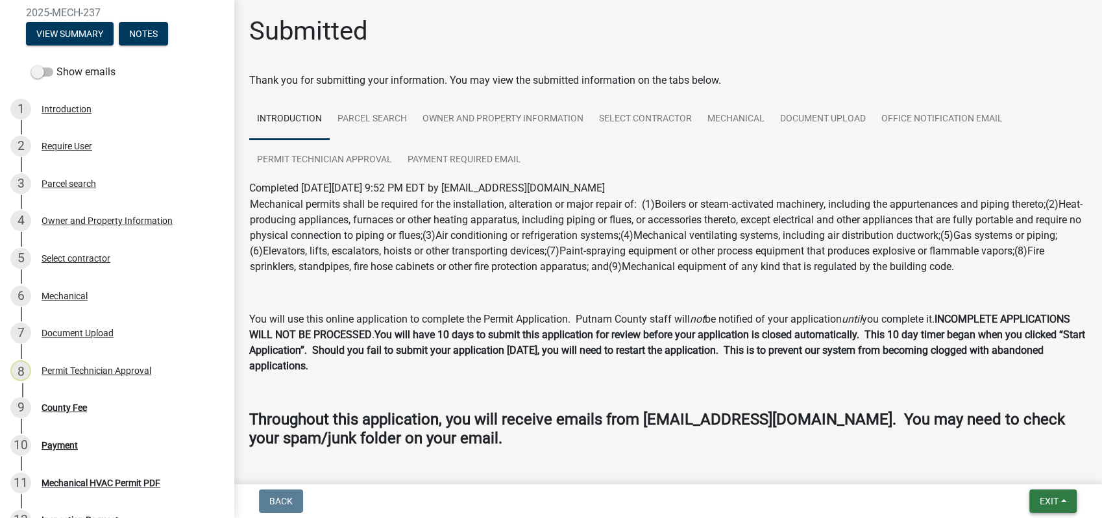
click at [1041, 502] on span "Exit" at bounding box center [1048, 501] width 19 height 10
click at [1035, 466] on button "Save & Exit" at bounding box center [1025, 467] width 104 height 31
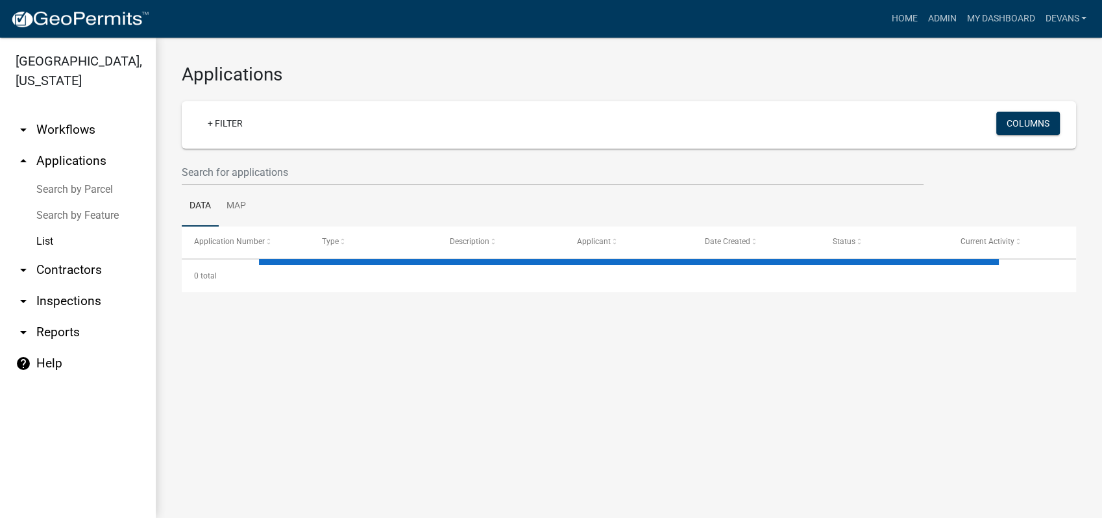
select select "1: 25"
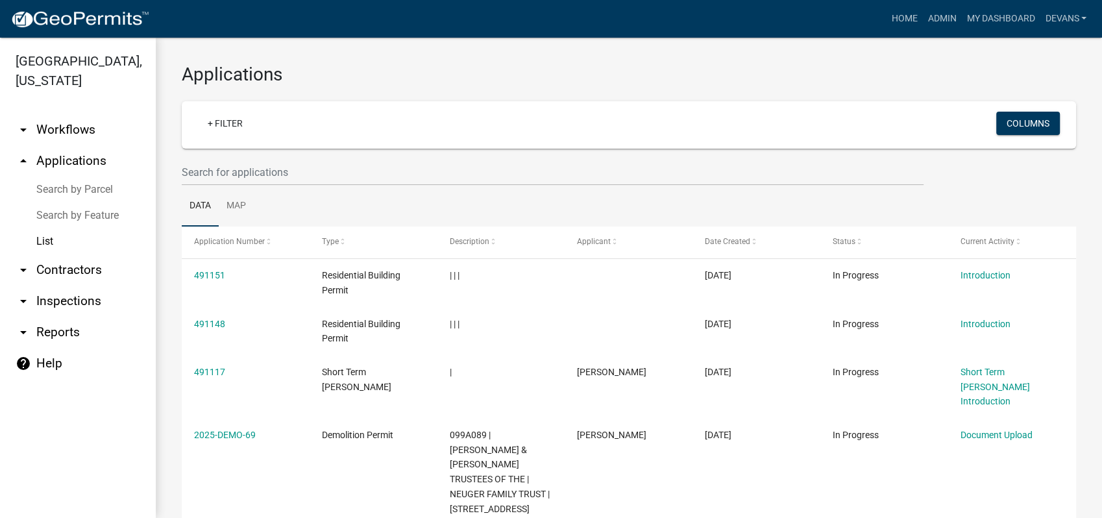
click at [62, 328] on link "arrow_drop_down Reports" at bounding box center [78, 332] width 156 height 31
select select "0: null"
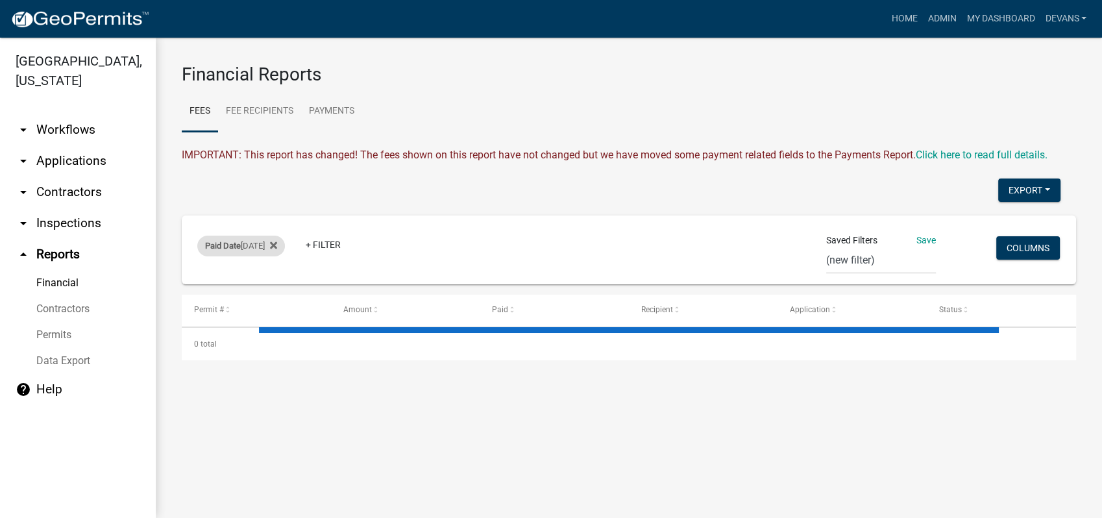
click at [227, 239] on div "Paid Date Today" at bounding box center [241, 246] width 88 height 21
click at [193, 287] on select "Today Yesterday Current Week Previous Week Current Month Last Month Current Cal…" at bounding box center [242, 294] width 130 height 27
click at [177, 281] on select "Today Yesterday Current Week Previous Week Current Month Last Month Current Cal…" at bounding box center [242, 294] width 130 height 27
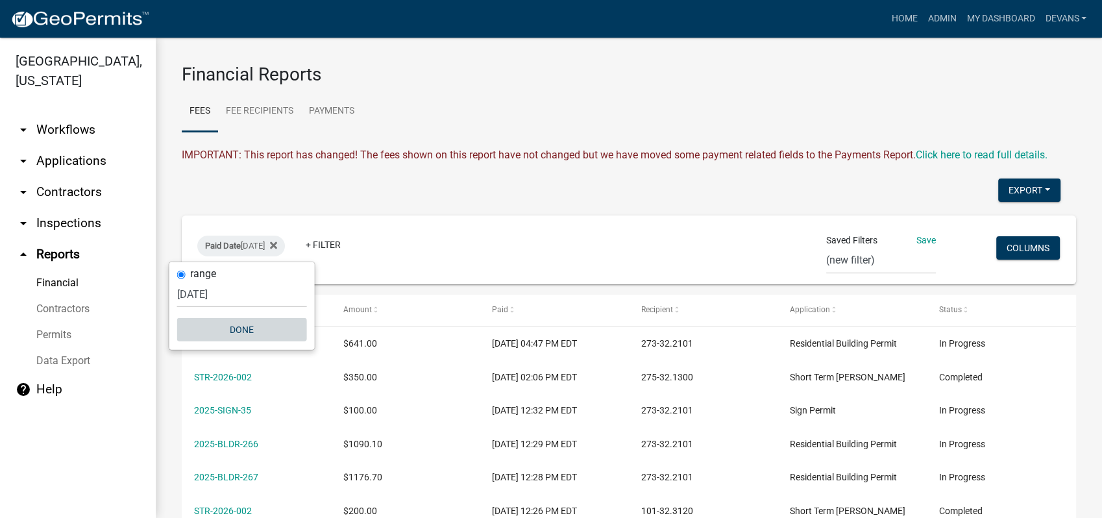
click at [247, 328] on button "Done" at bounding box center [242, 329] width 130 height 23
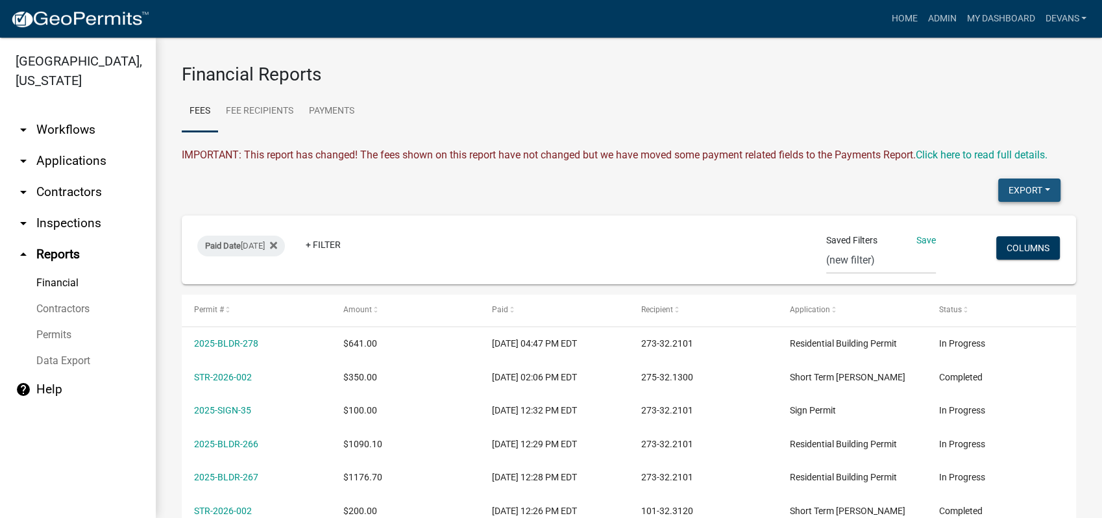
click at [1011, 187] on button "Export" at bounding box center [1029, 189] width 62 height 23
click at [990, 222] on button "Excel Format (.xlsx)" at bounding box center [998, 223] width 121 height 31
click at [1004, 192] on button "Export" at bounding box center [1029, 189] width 62 height 23
click at [967, 221] on button "Excel Format (.xlsx)" at bounding box center [998, 223] width 121 height 31
click at [603, 116] on ul "Fees Fee Recipients Payments" at bounding box center [629, 111] width 894 height 41
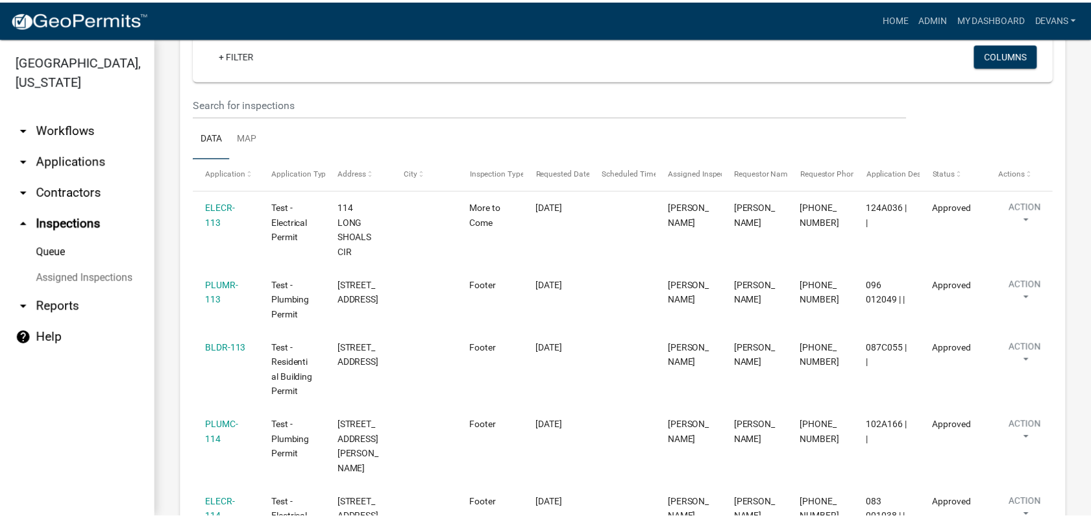
scroll to position [144, 0]
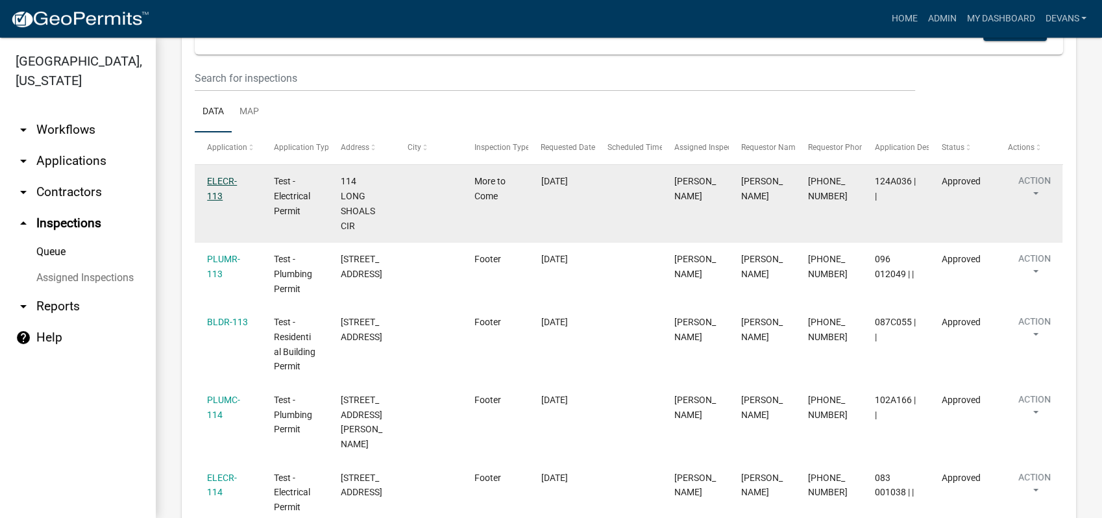
click at [208, 176] on link "ELECR-113" at bounding box center [222, 188] width 30 height 25
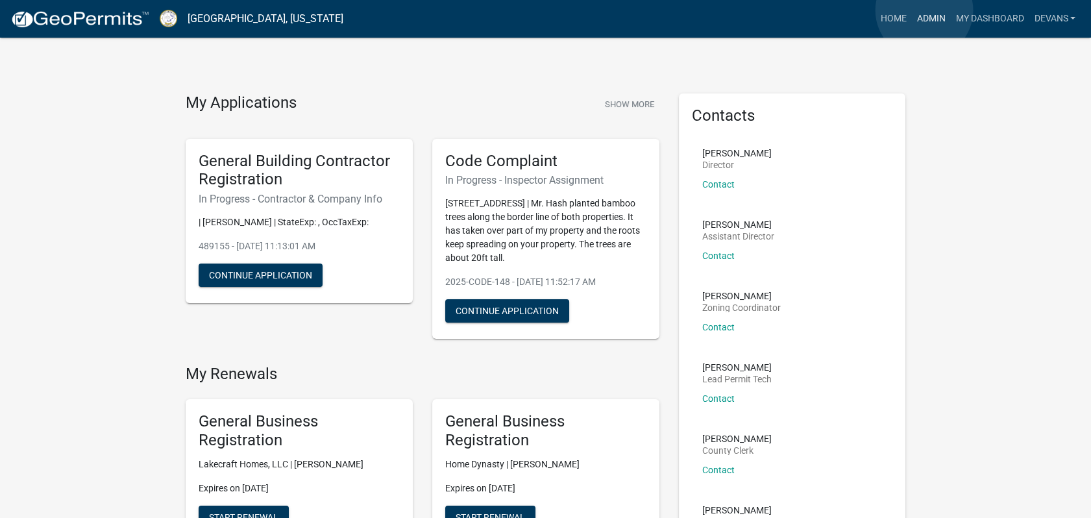
drag, startPoint x: 924, startPoint y: 10, endPoint x: 877, endPoint y: 27, distance: 49.4
click at [924, 10] on link "Admin" at bounding box center [930, 18] width 39 height 25
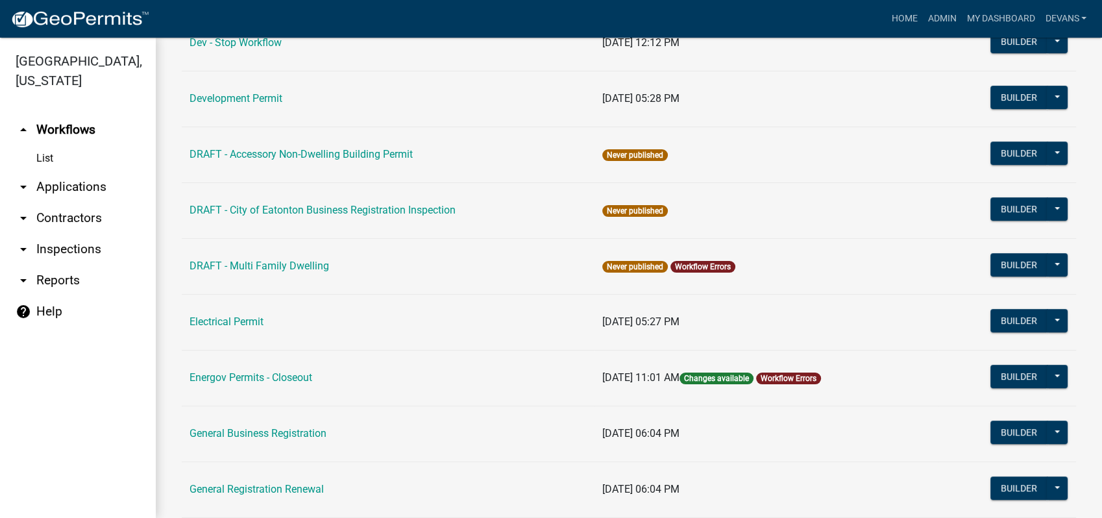
scroll to position [576, 0]
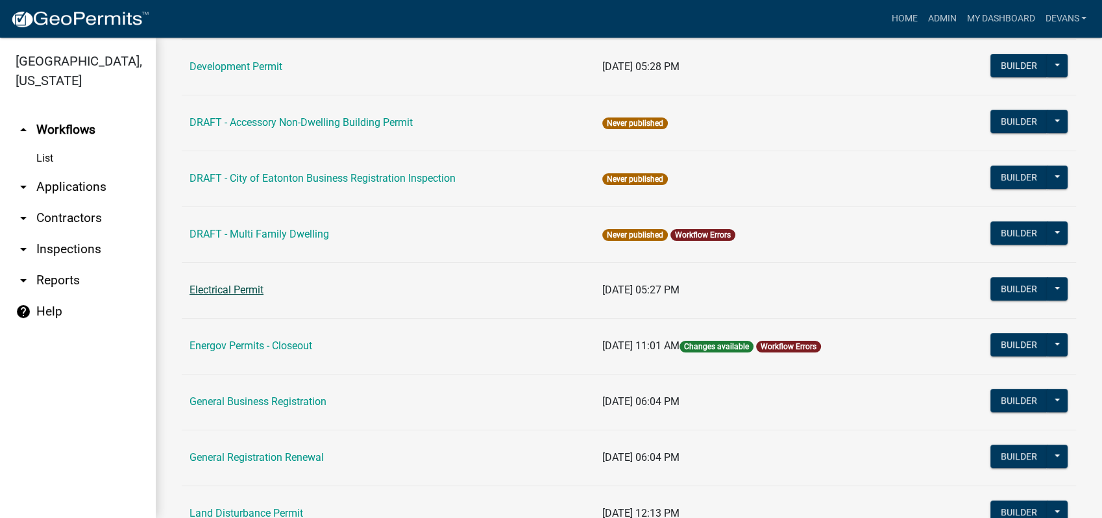
click at [230, 290] on link "Electrical Permit" at bounding box center [226, 290] width 74 height 12
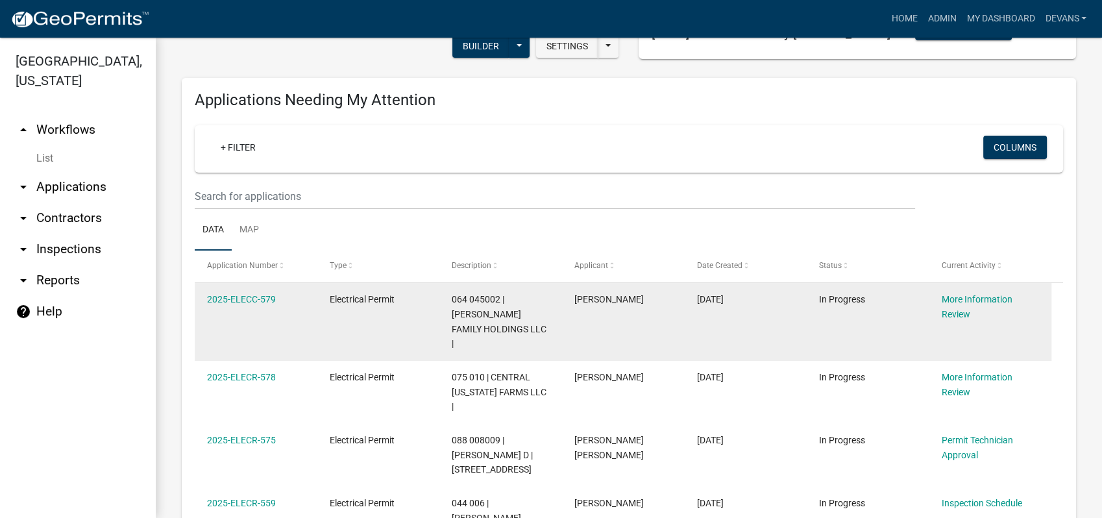
scroll to position [144, 0]
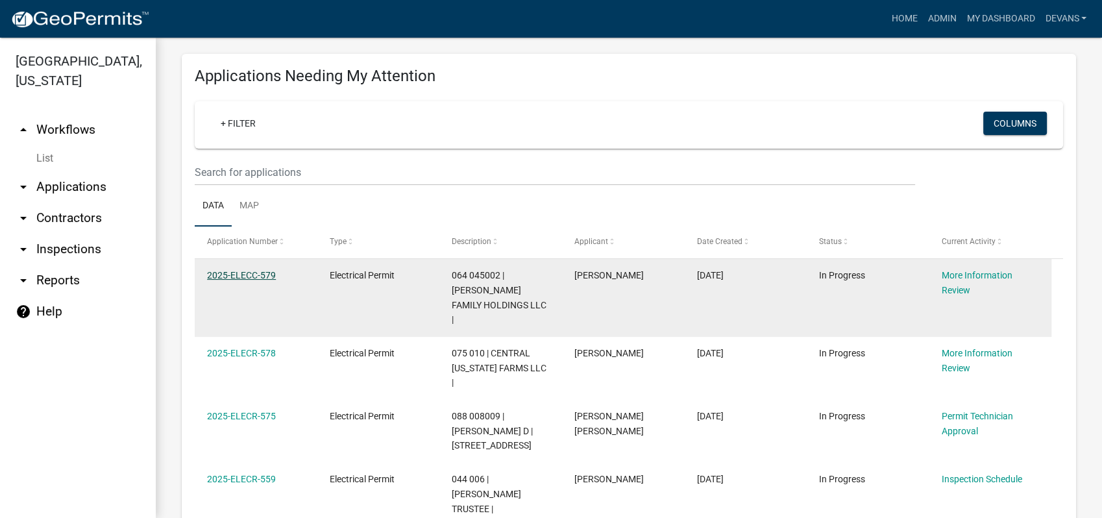
click at [239, 278] on link "2025-ELECC-579" at bounding box center [241, 275] width 69 height 10
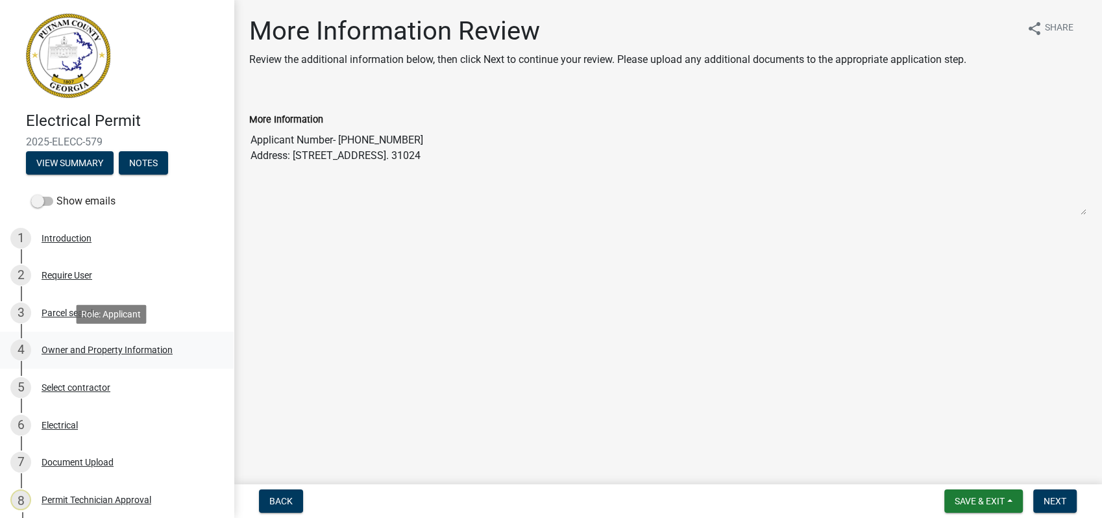
click at [109, 345] on div "Owner and Property Information" at bounding box center [107, 349] width 131 height 9
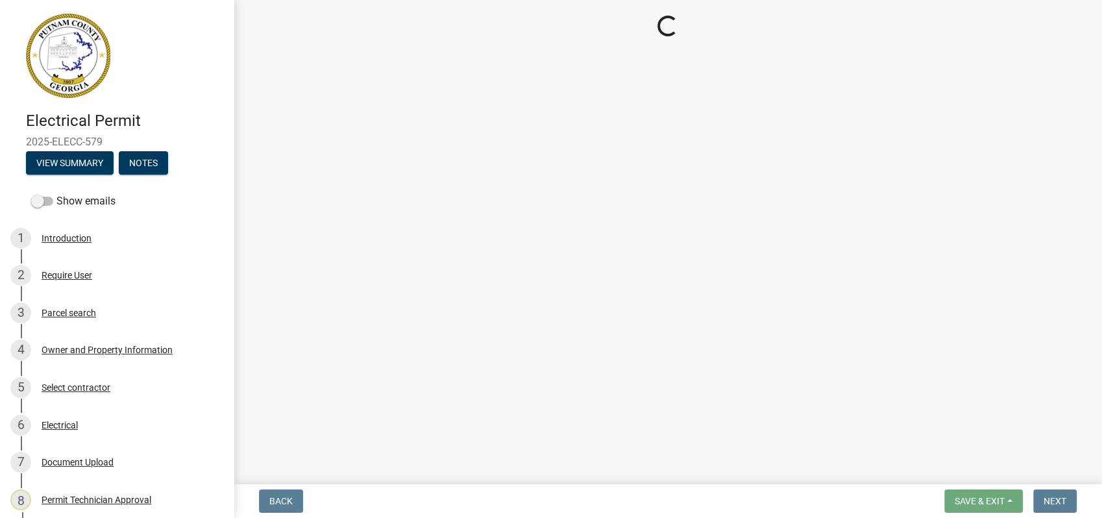
select select "3e227e90-22bb-4ba9-9bd1-7b725568ab46"
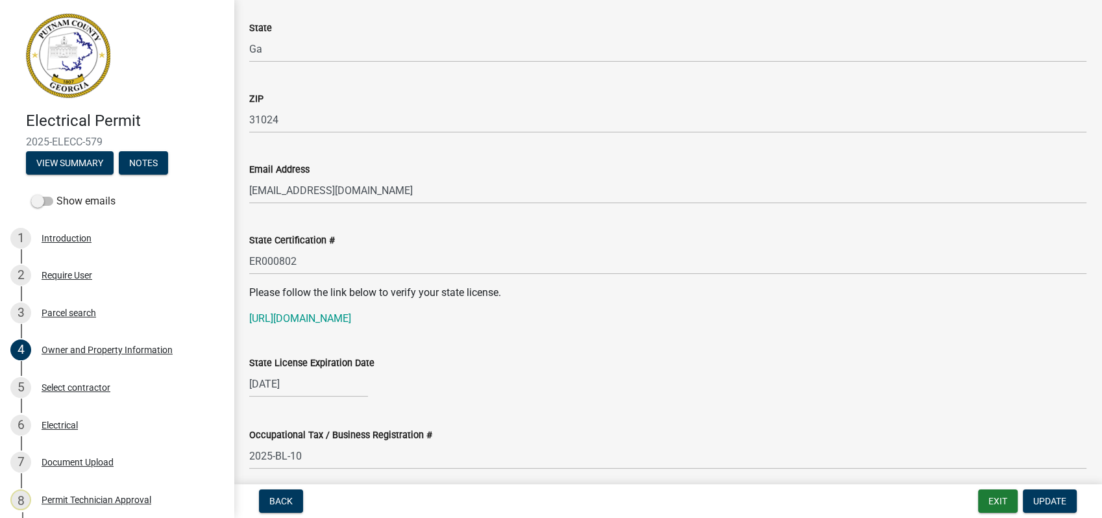
scroll to position [1514, 0]
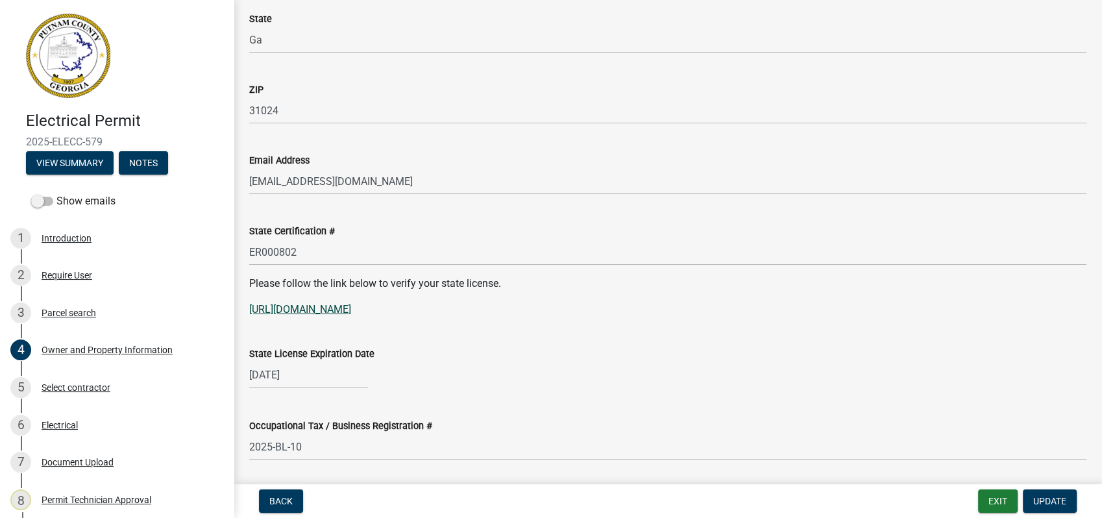
click at [351, 306] on link "[URL][DOMAIN_NAME]" at bounding box center [300, 309] width 102 height 12
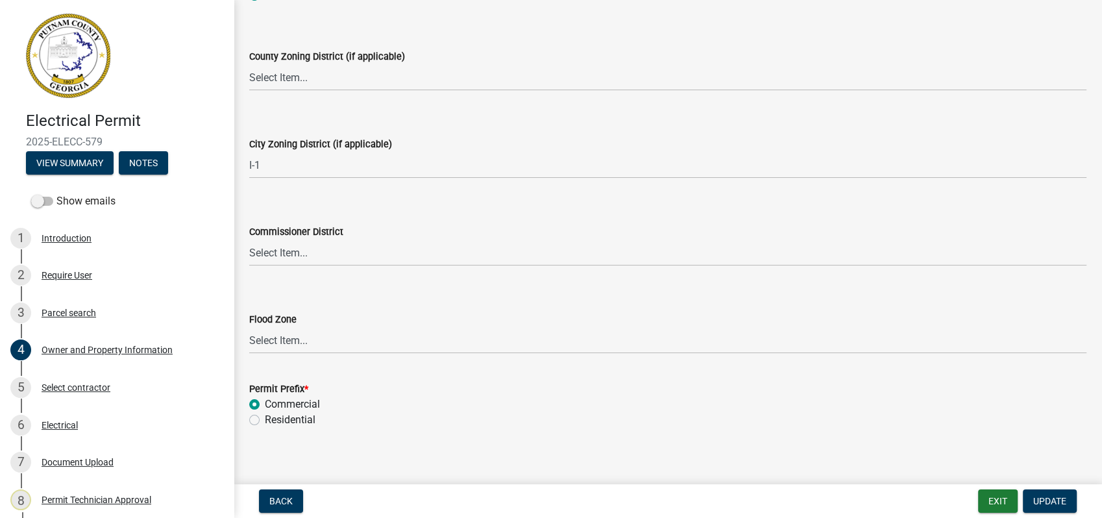
scroll to position [2338, 0]
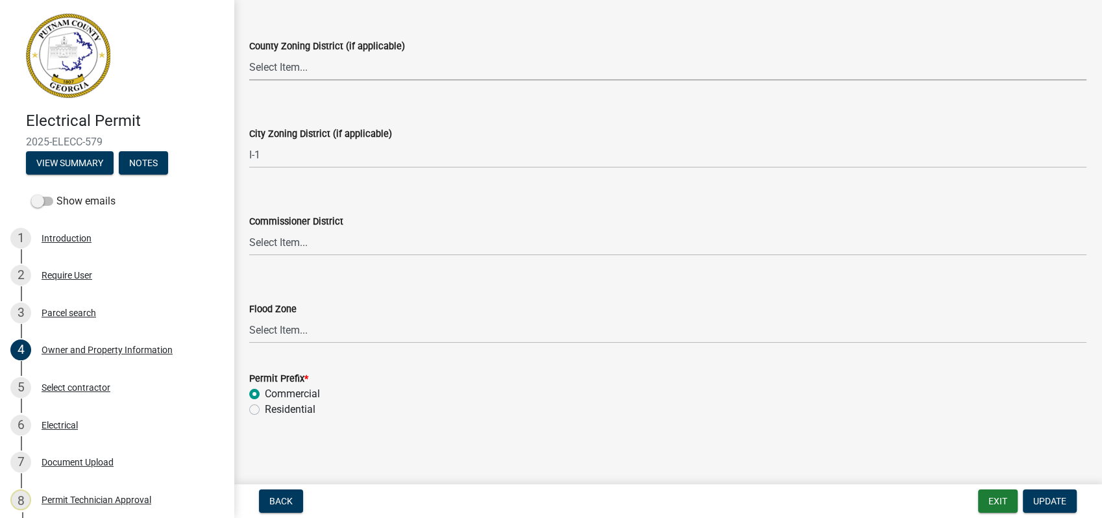
click at [273, 69] on select "Select Item... AG-1 R-1R R-1 R-2 MHP RM-1 RM-3 C-1 C-2 I-M PUD N/A" at bounding box center [667, 67] width 837 height 27
click at [249, 54] on select "Select Item... AG-1 R-1R R-1 R-2 MHP RM-1 RM-3 C-1 C-2 I-M PUD N/A" at bounding box center [667, 67] width 837 height 27
select select "78a0cf10-583c-416f-b876-f8d04396e91b"
click at [254, 157] on select "Select Item... A-1 A-2 R-1 R-2 R-3 R-4 MHP C-1 C-2 I-1 I-2 DB FH H-P N/A" at bounding box center [667, 154] width 837 height 27
click at [249, 141] on select "Select Item... A-1 A-2 R-1 R-2 R-3 R-4 MHP C-1 C-2 I-1 I-2 DB FH H-P N/A" at bounding box center [667, 154] width 837 height 27
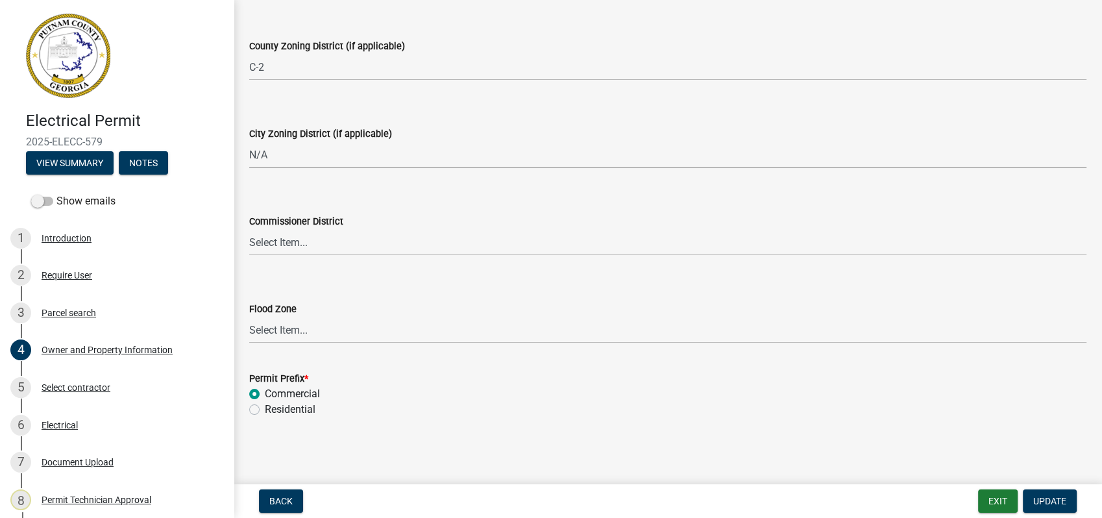
select select "83394b22-4a11-496c-8e5c-75ade2e72faf"
click at [287, 248] on select "Select Item... District 1 District 2 District 3 District 4" at bounding box center [667, 242] width 837 height 27
click at [249, 229] on select "Select Item... District 1 District 2 District 3 District 4" at bounding box center [667, 242] width 837 height 27
select select "469c5908-2854-42d5-89ed-bee7fc26529e"
drag, startPoint x: 1041, startPoint y: 494, endPoint x: 1012, endPoint y: 479, distance: 32.2
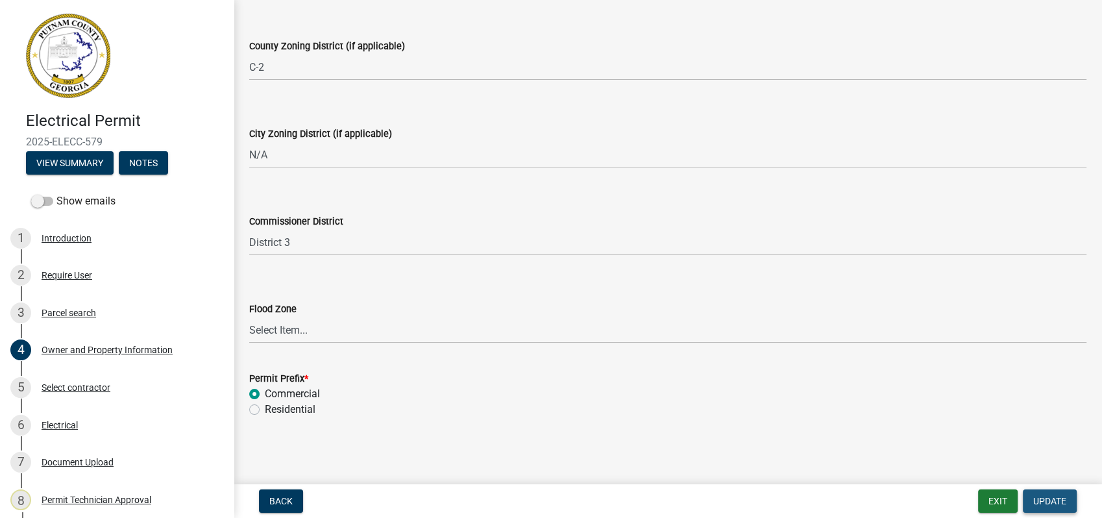
click at [1043, 487] on nav "Back Exit Update" at bounding box center [668, 501] width 868 height 34
click at [1041, 502] on span "Update" at bounding box center [1049, 501] width 33 height 10
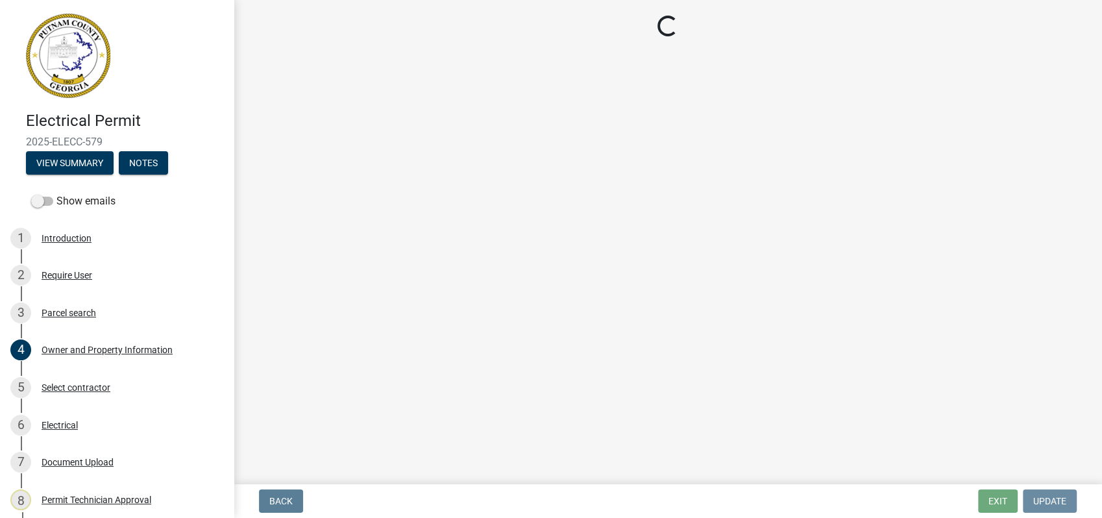
scroll to position [0, 0]
